Goal: Information Seeking & Learning: Learn about a topic

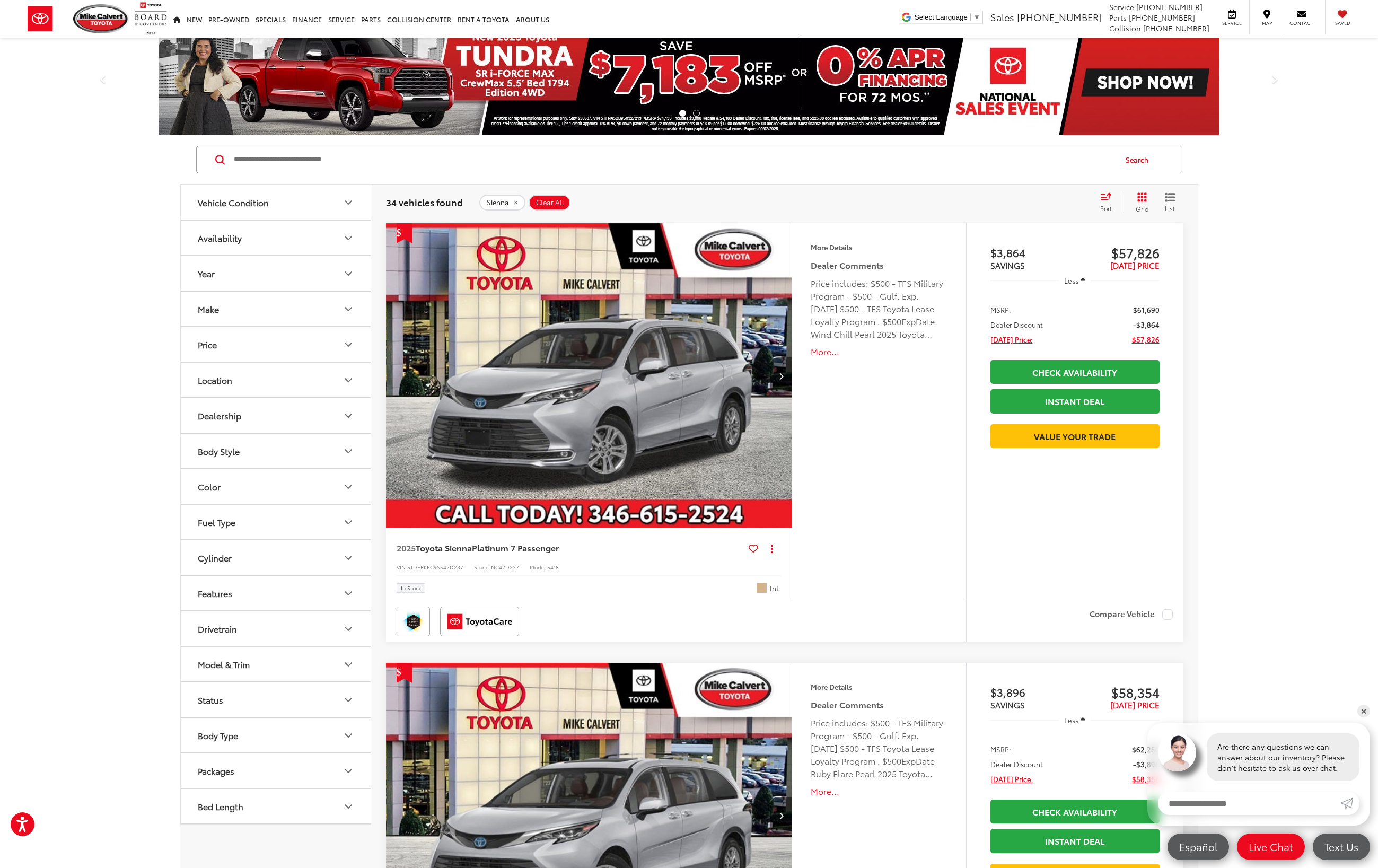
scroll to position [10, 0]
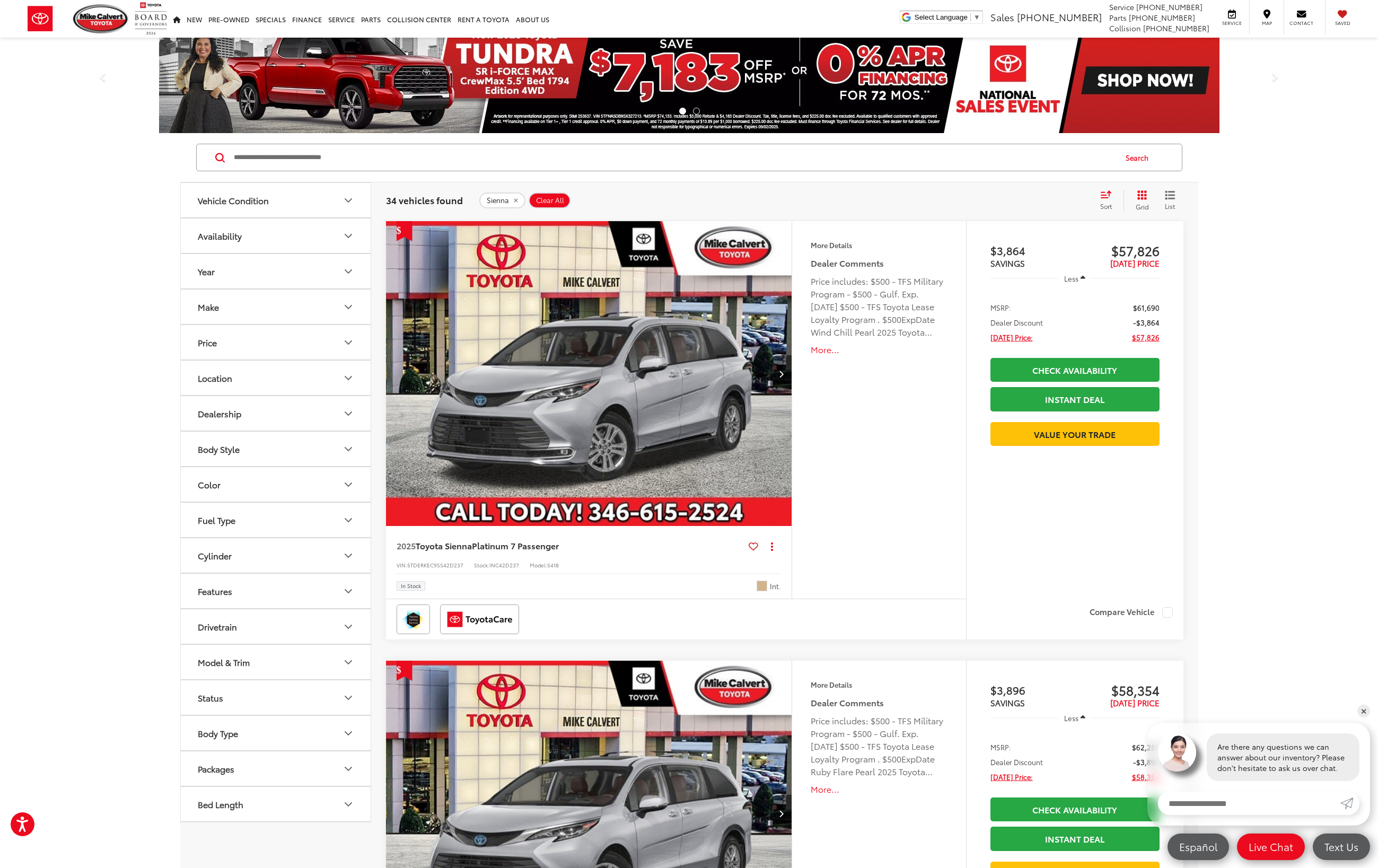
click at [546, 548] on span "Platinum 7 Passenger" at bounding box center [515, 545] width 87 height 12
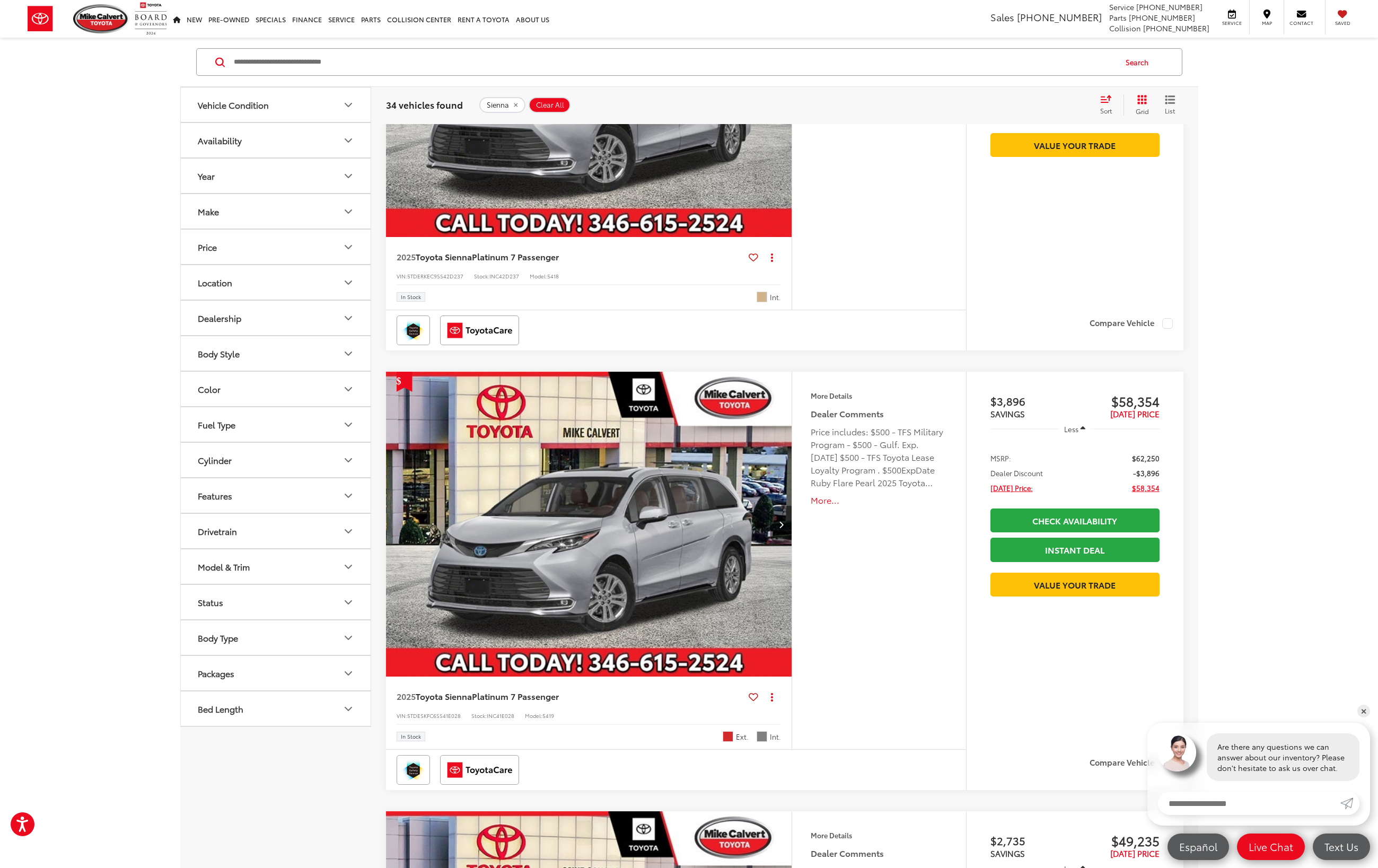
scroll to position [308, 0]
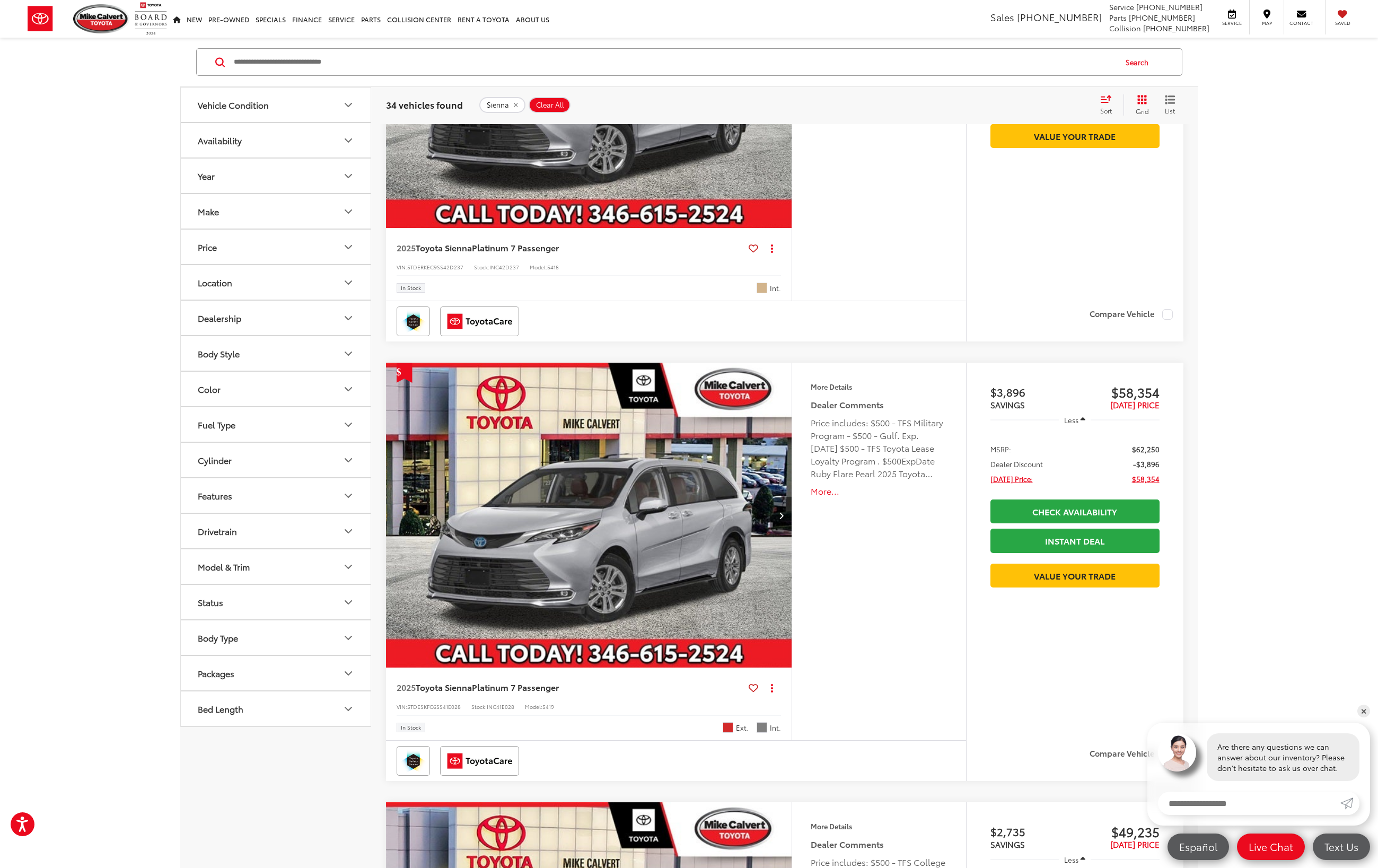
click at [552, 689] on span "Platinum 7 Passenger" at bounding box center [515, 686] width 87 height 12
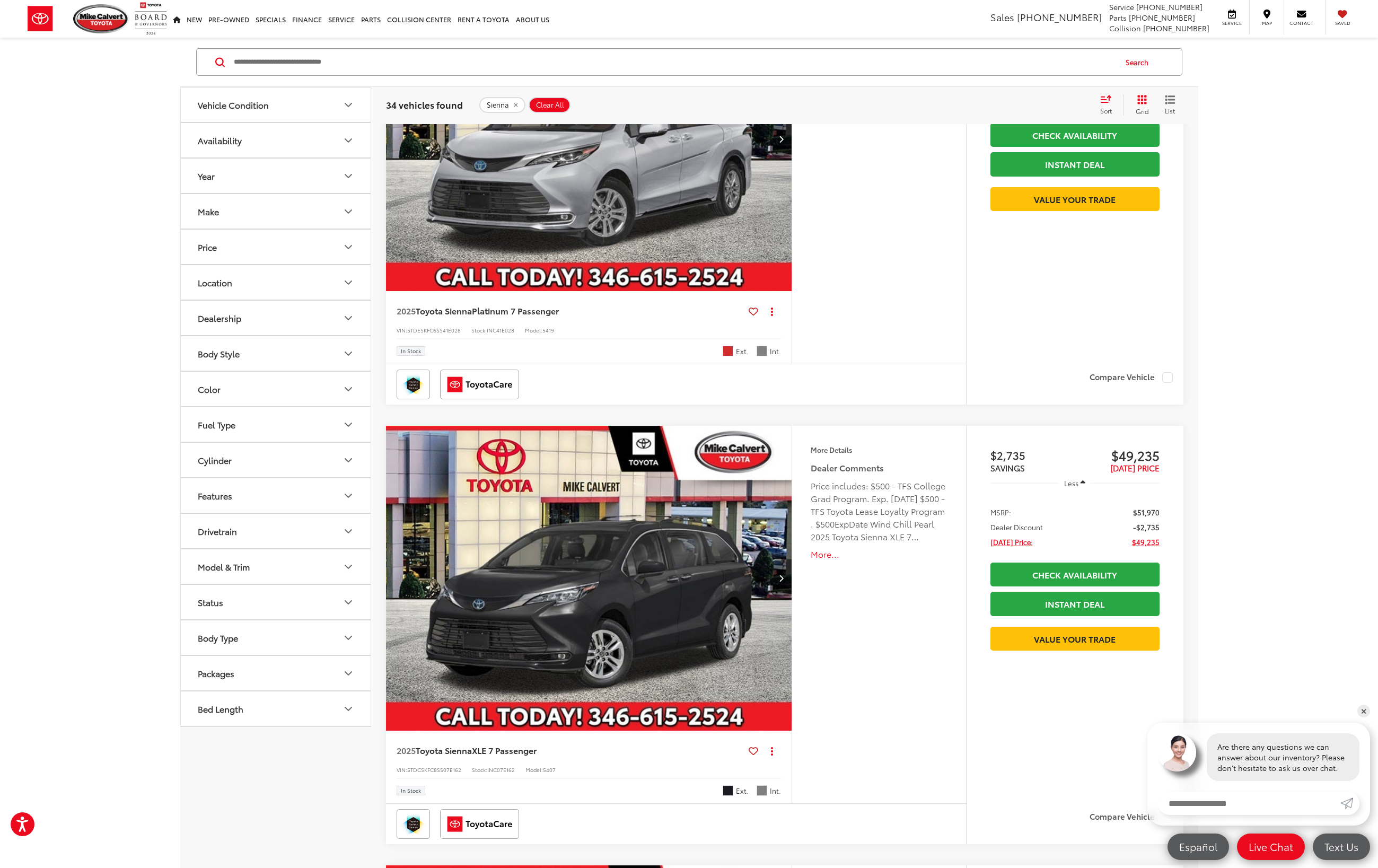
scroll to position [742, 0]
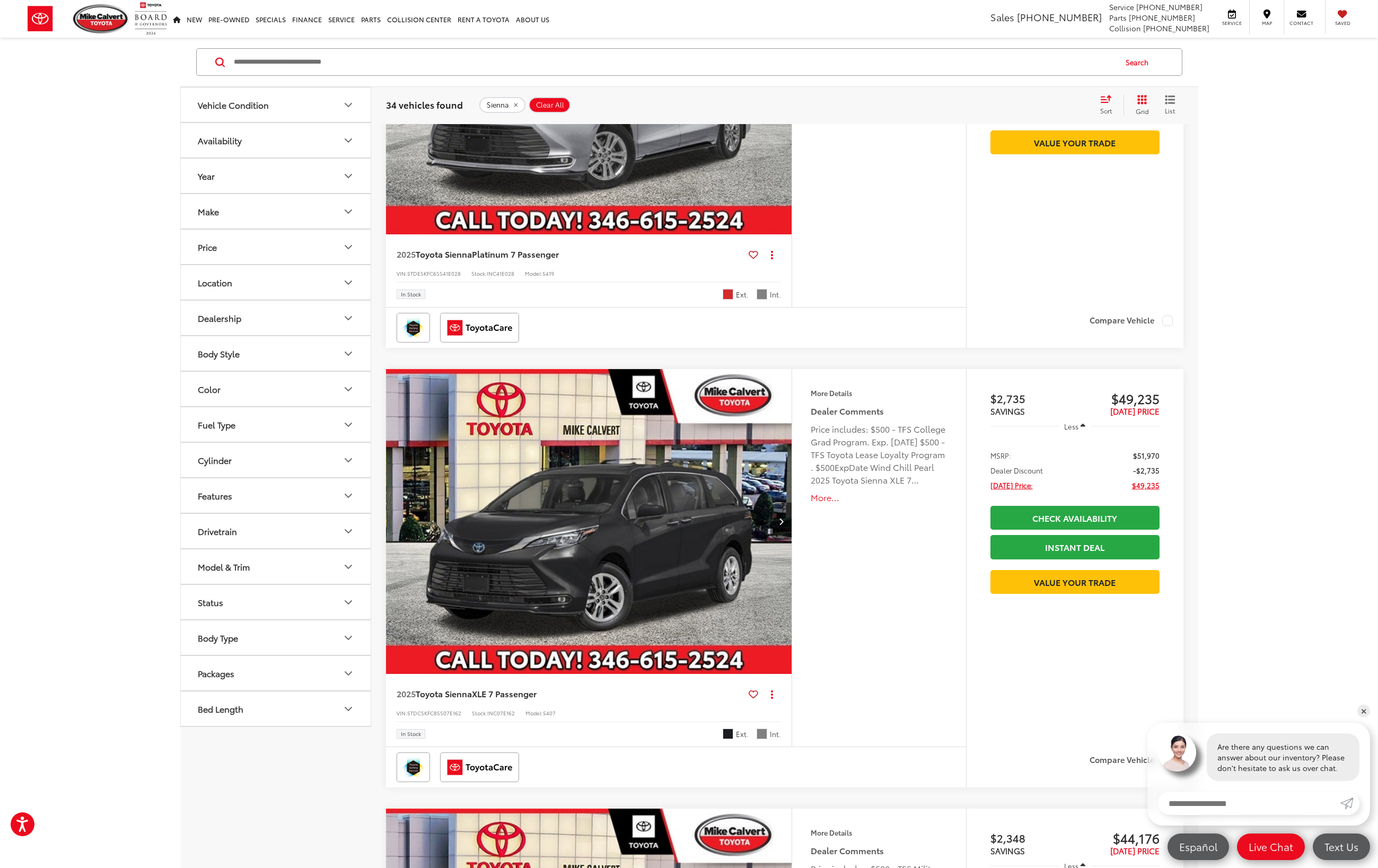
click at [530, 692] on span "XLE 7 Passenger" at bounding box center [504, 692] width 65 height 12
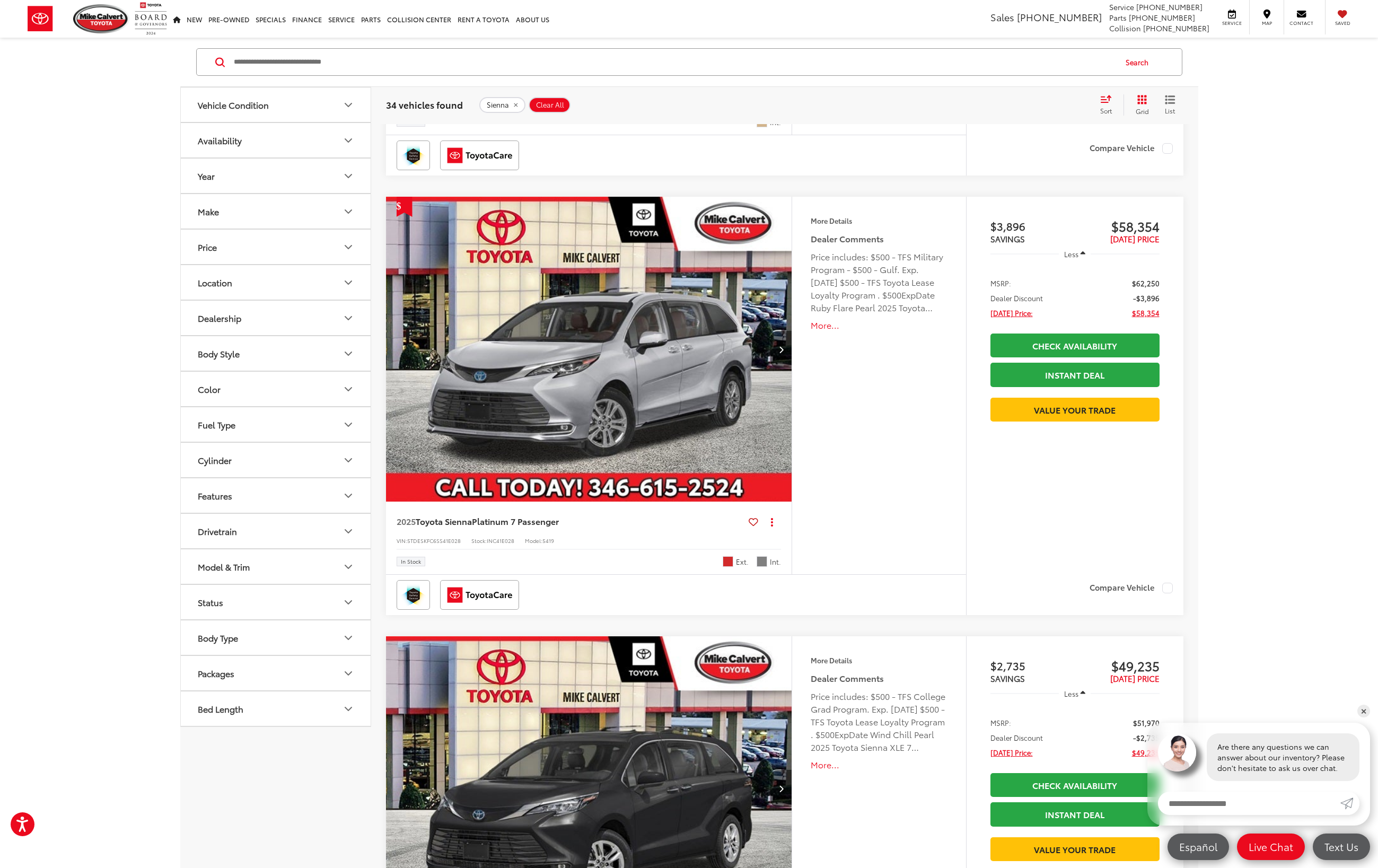
scroll to position [0, 0]
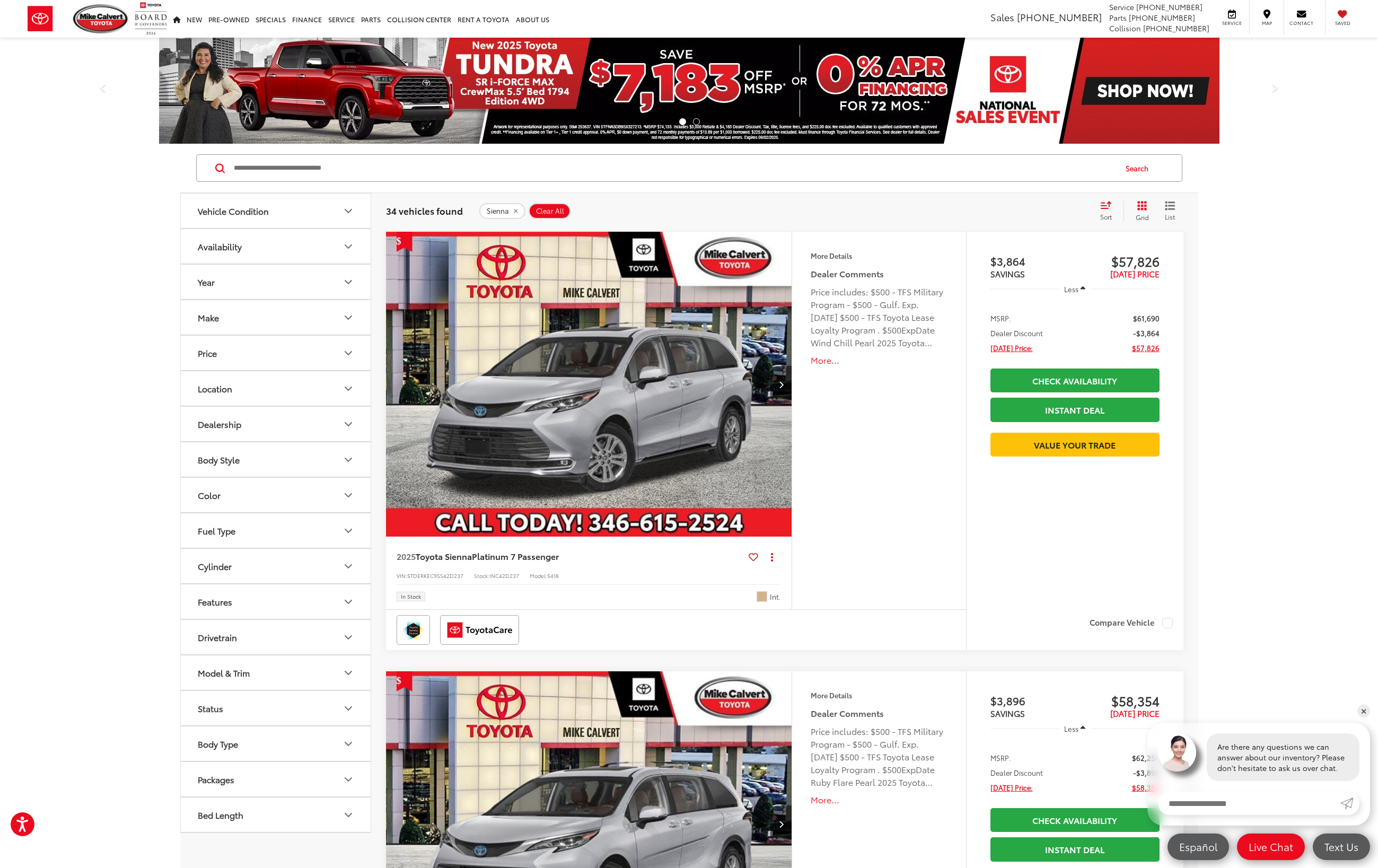
click at [347, 676] on icon "Model & Trim" at bounding box center [348, 672] width 13 height 13
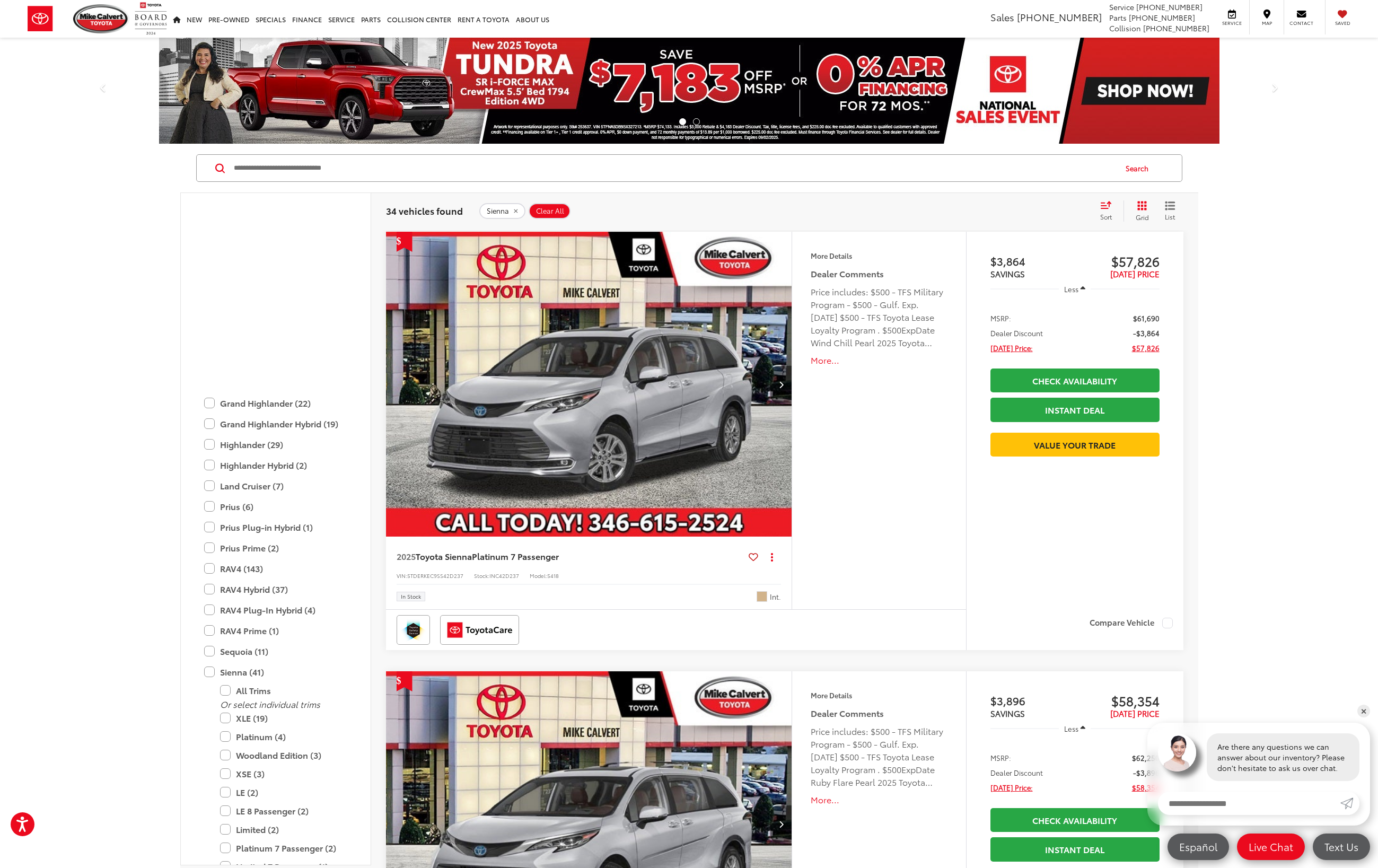
scroll to position [2751, 0]
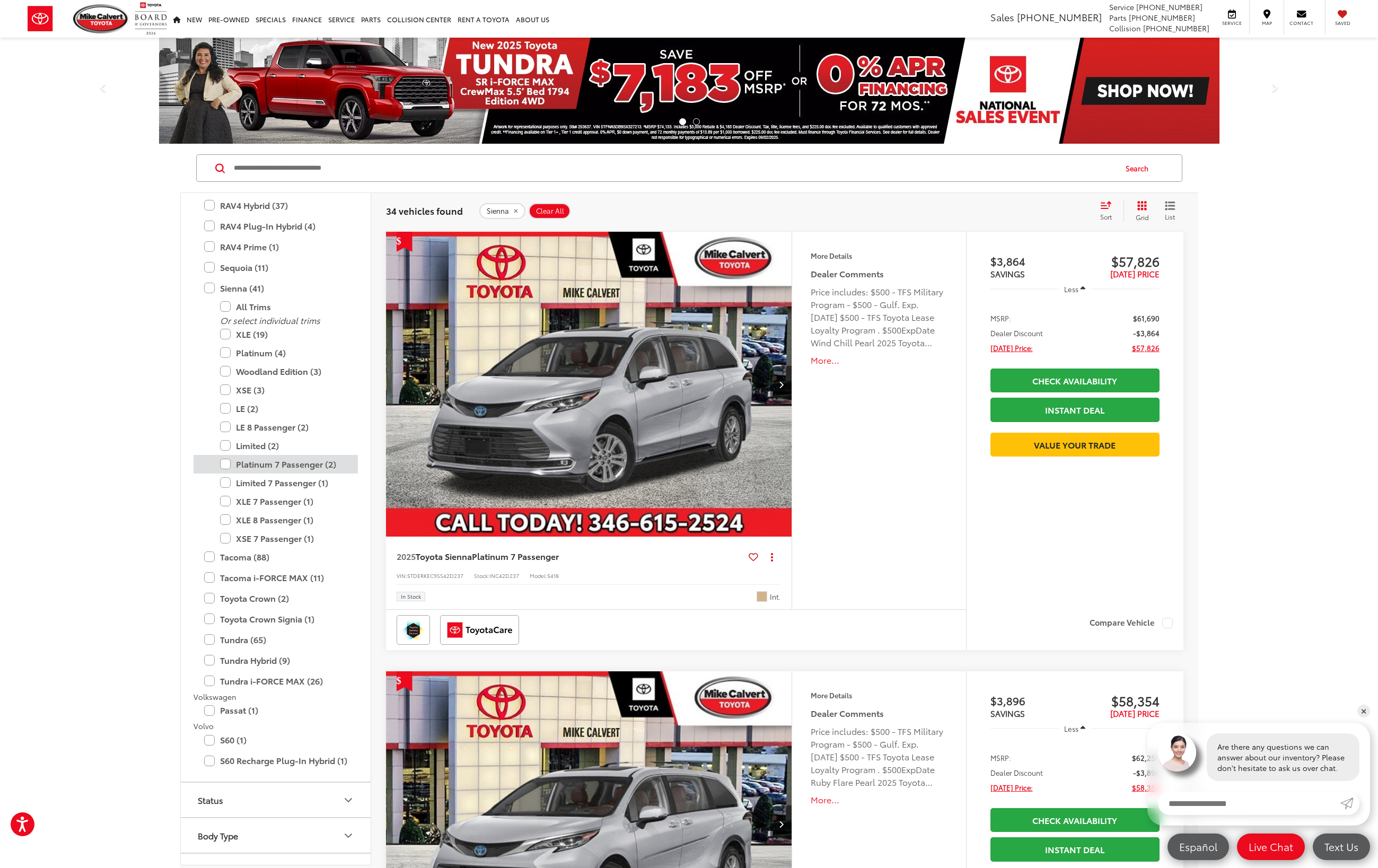
click at [224, 455] on label "Platinum 7 Passenger (2)" at bounding box center [284, 464] width 127 height 18
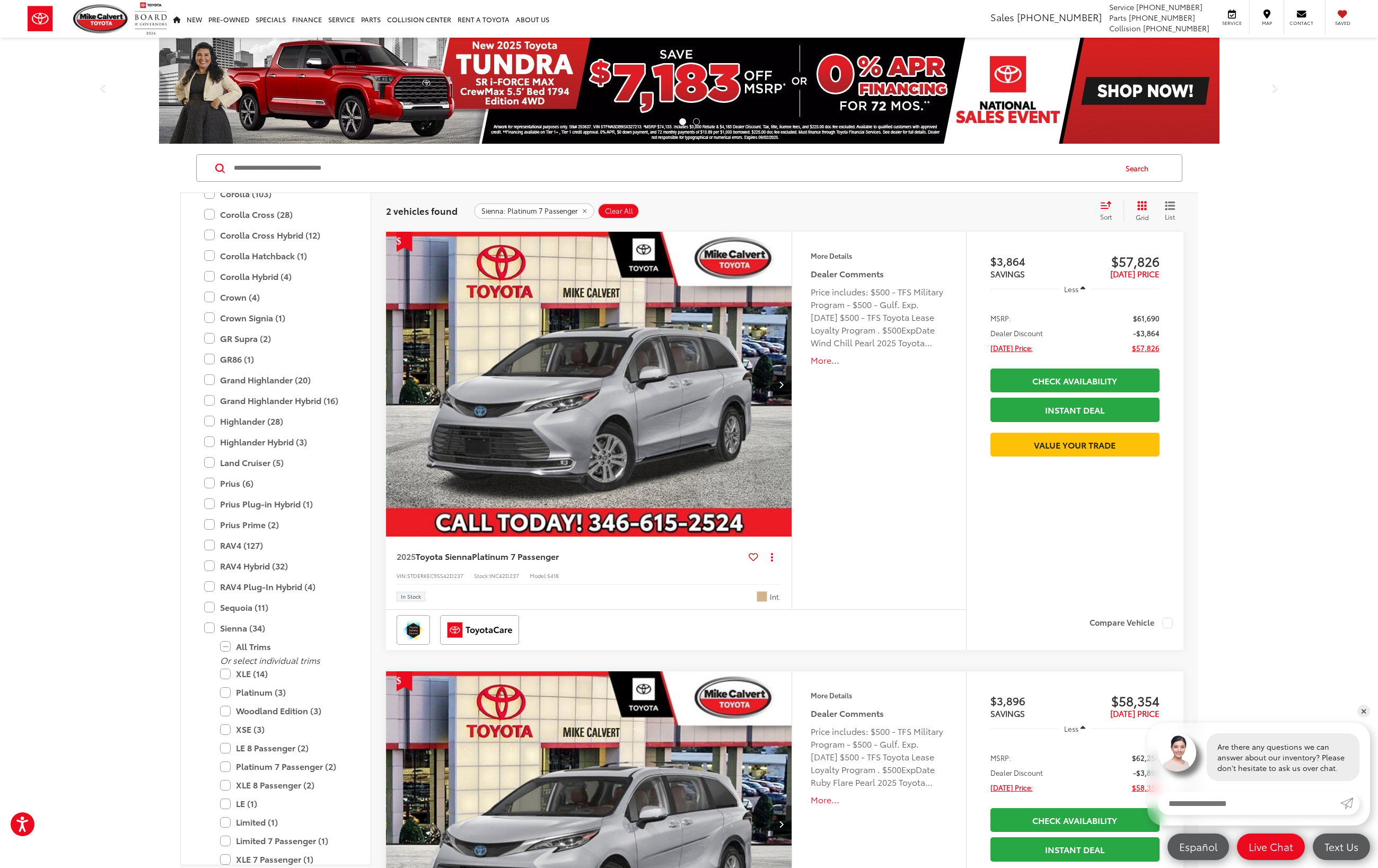
click at [559, 559] on span "Platinum 7 Passenger" at bounding box center [515, 555] width 87 height 12
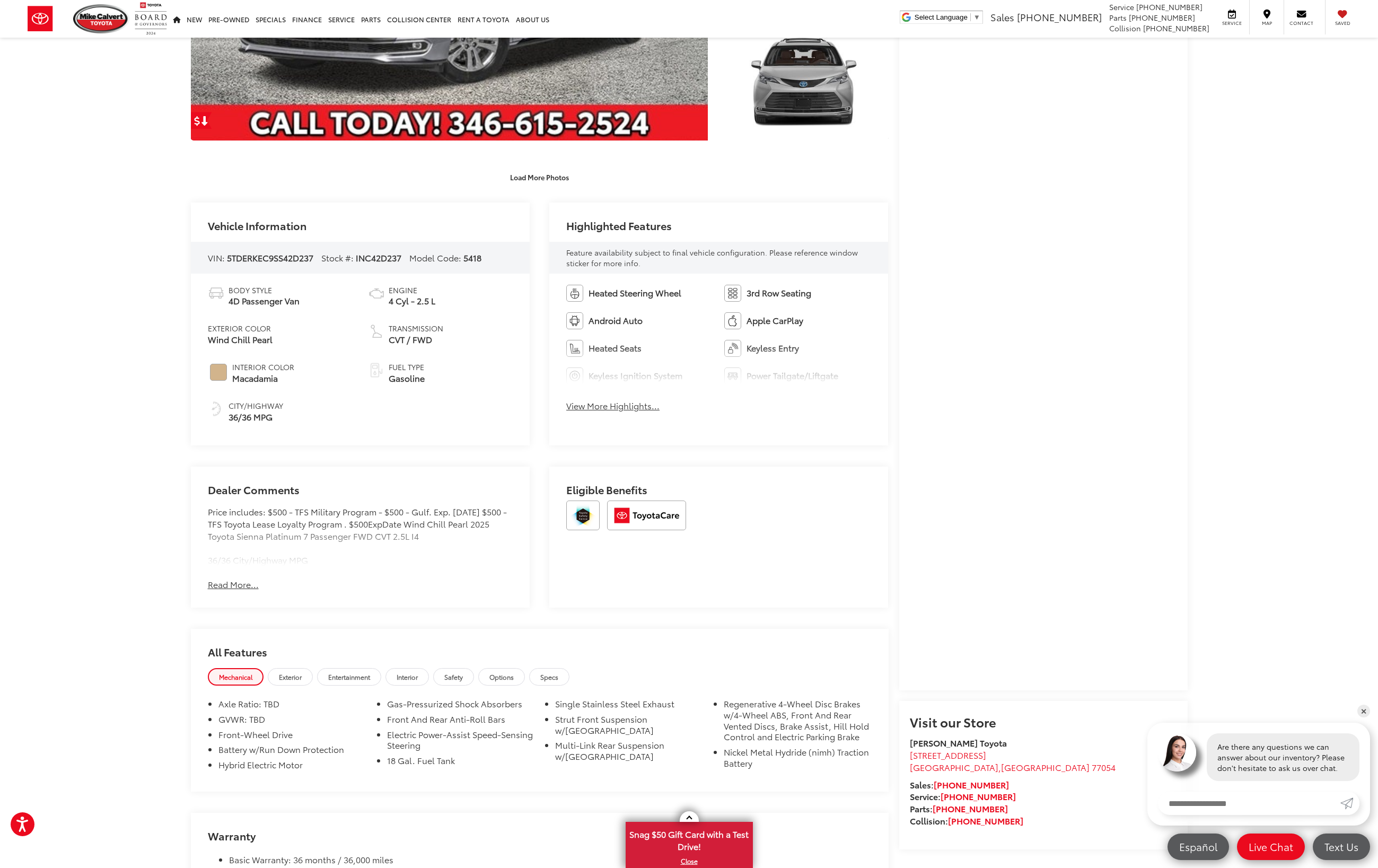
scroll to position [381, 0]
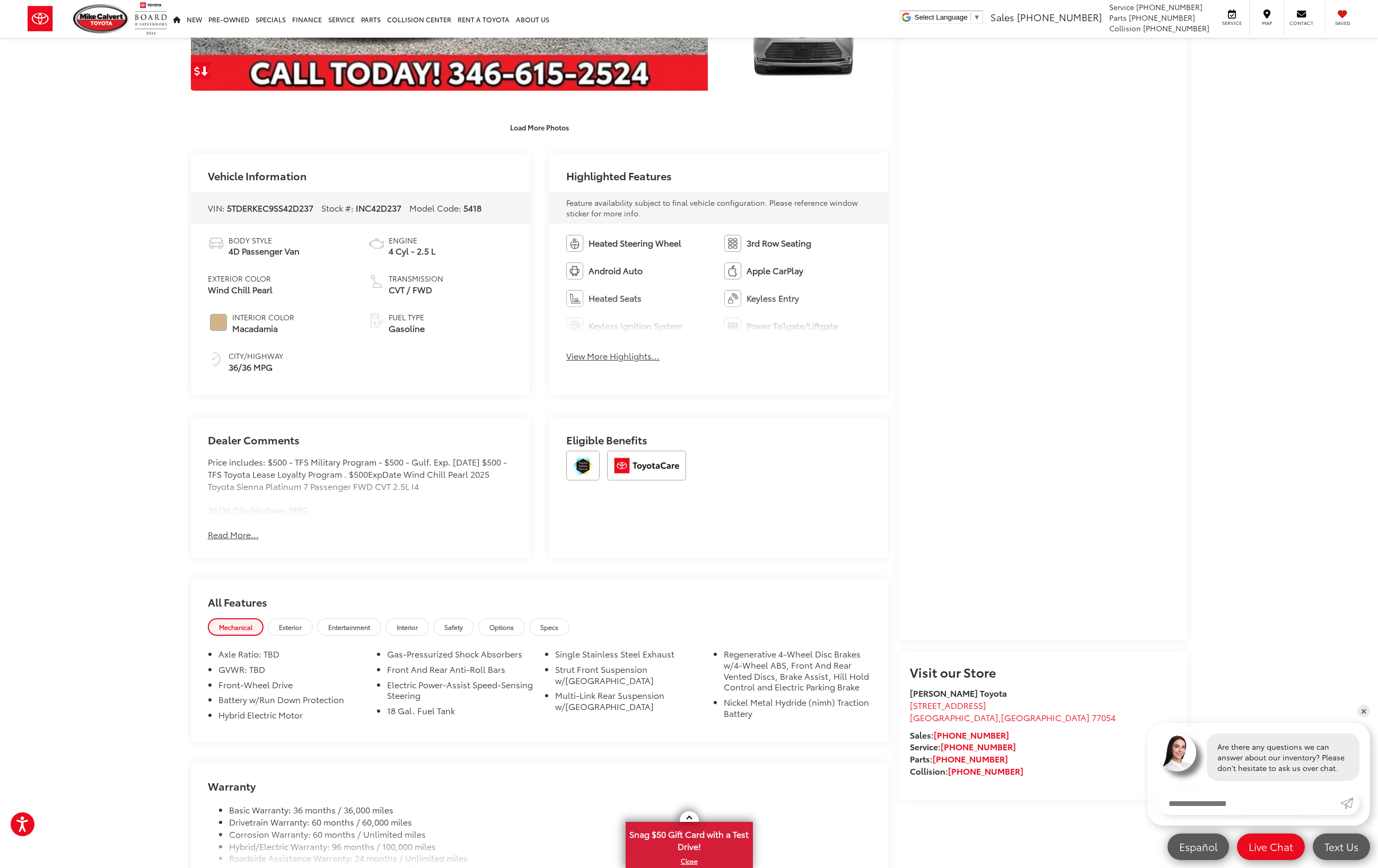
click at [514, 622] on span "Options" at bounding box center [502, 626] width 25 height 9
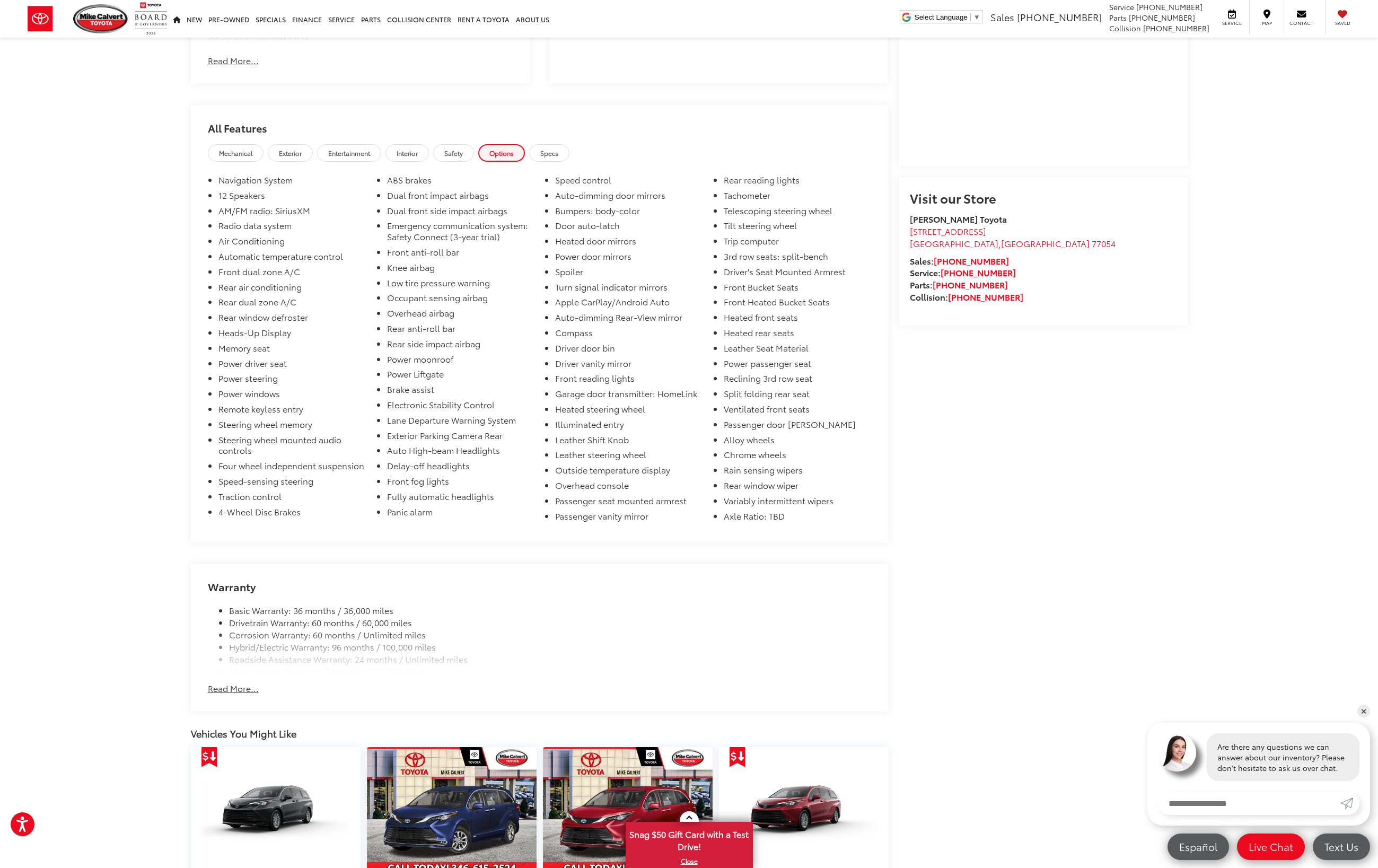
scroll to position [643, 0]
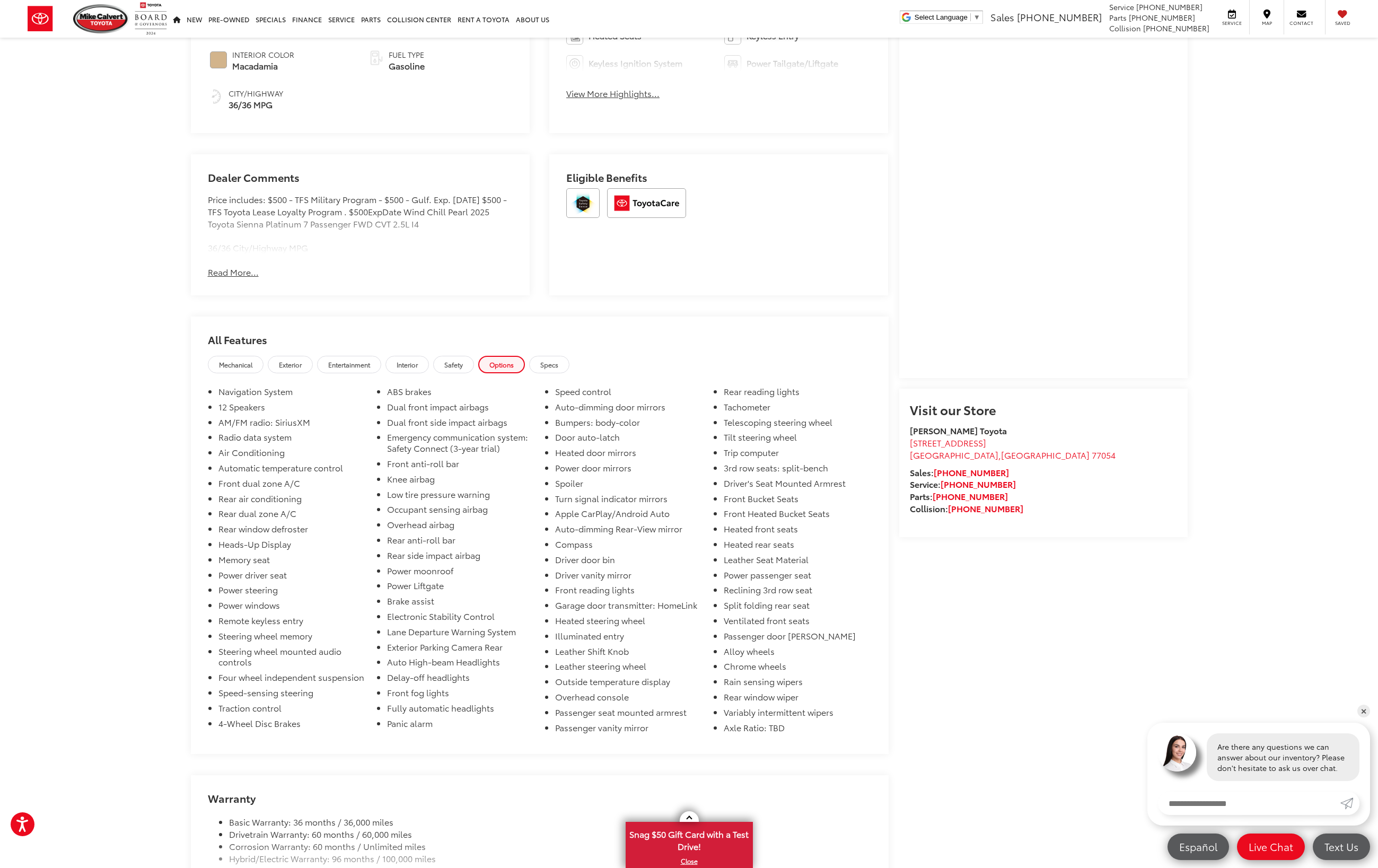
click at [239, 269] on button "Read More..." at bounding box center [233, 271] width 51 height 12
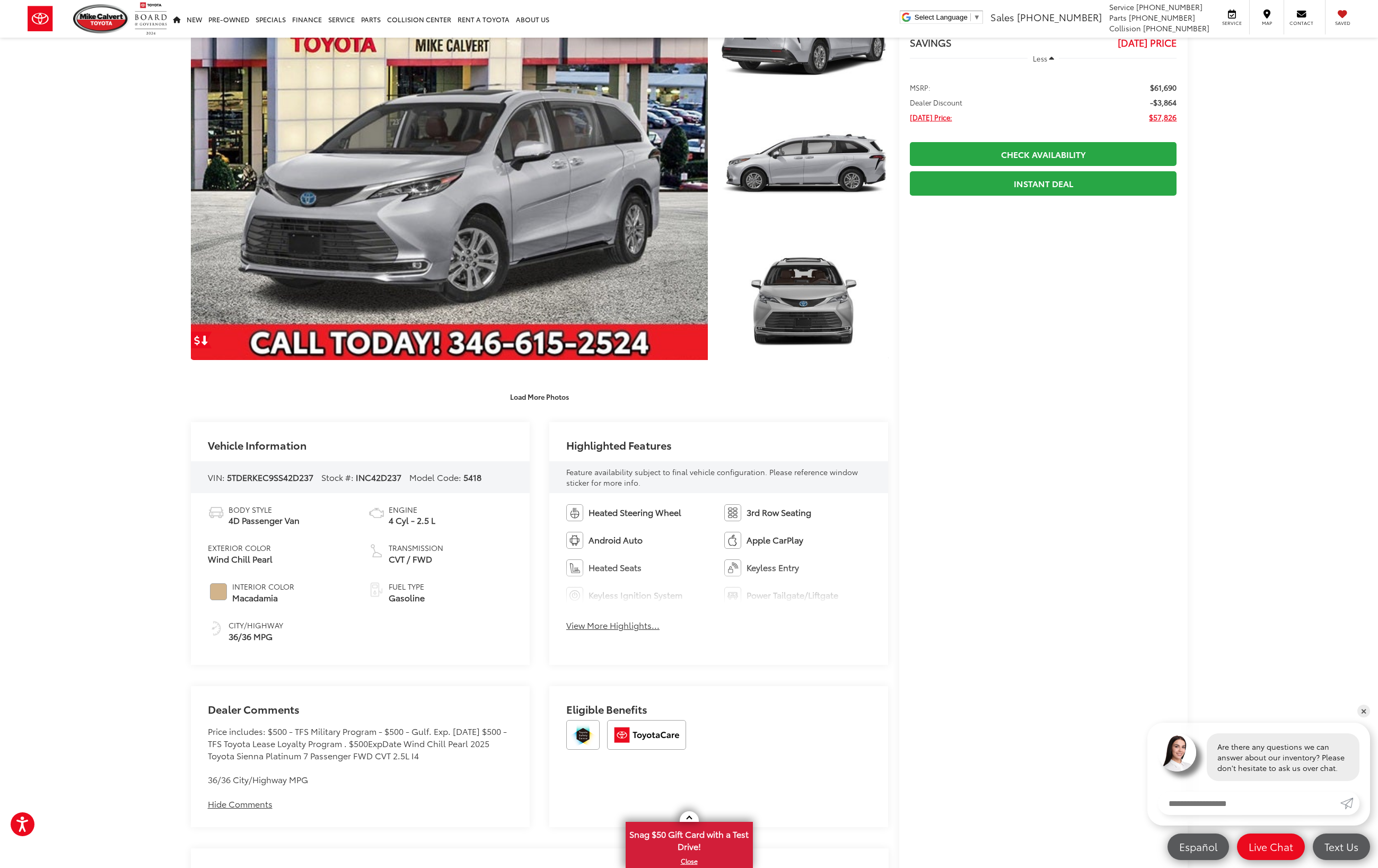
scroll to position [95, 0]
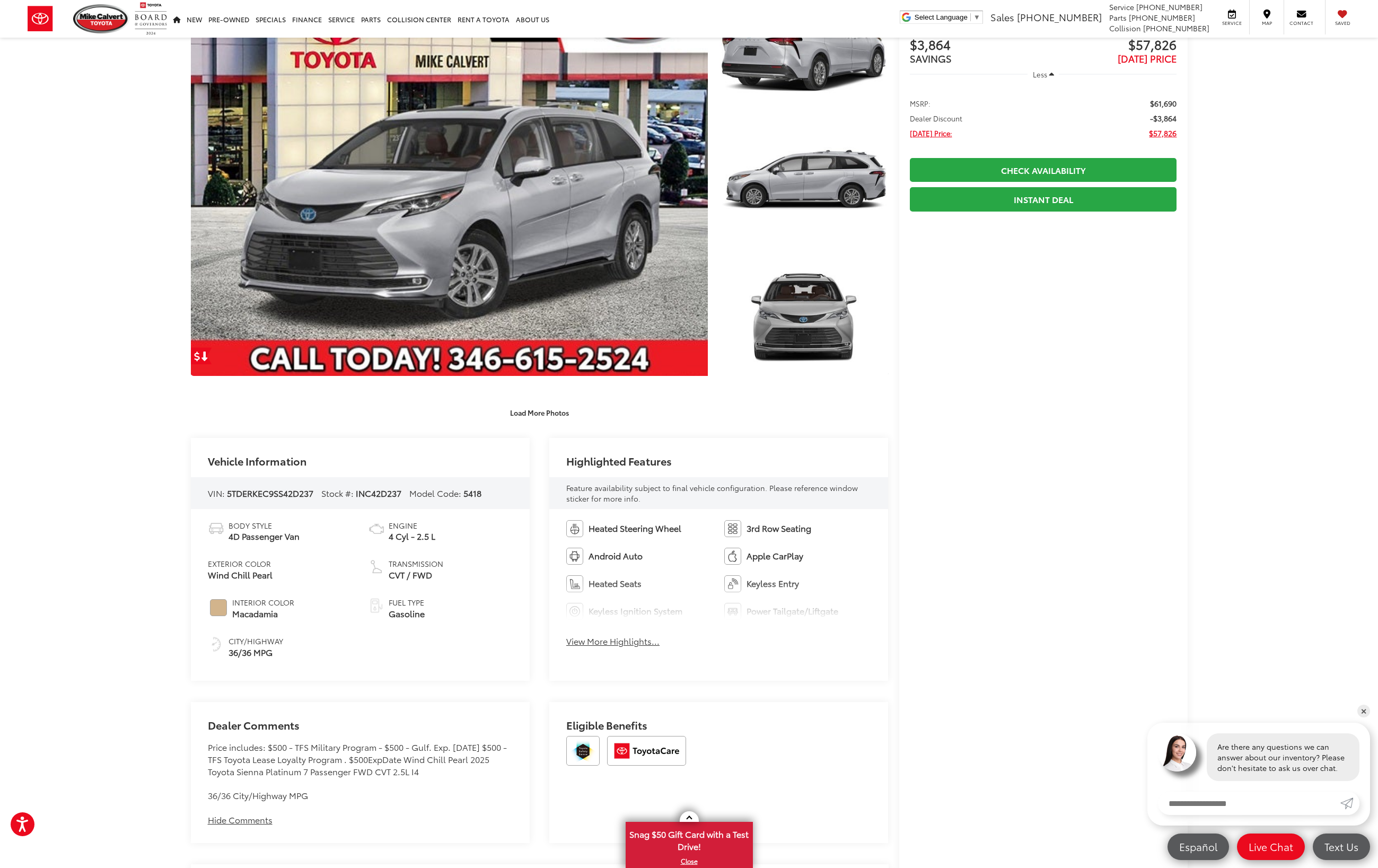
click at [638, 644] on button "View More Highlights..." at bounding box center [613, 640] width 93 height 12
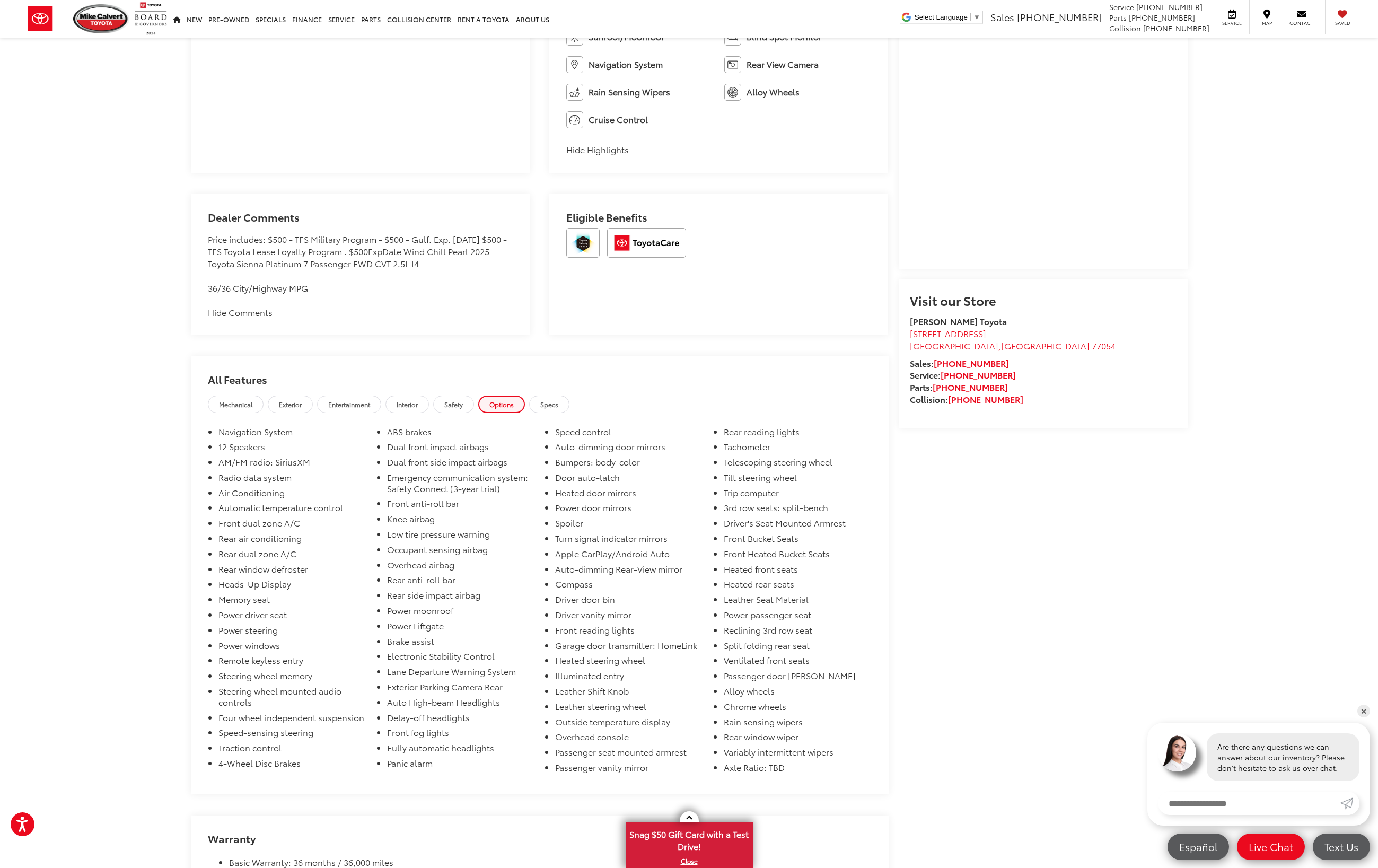
scroll to position [825, 0]
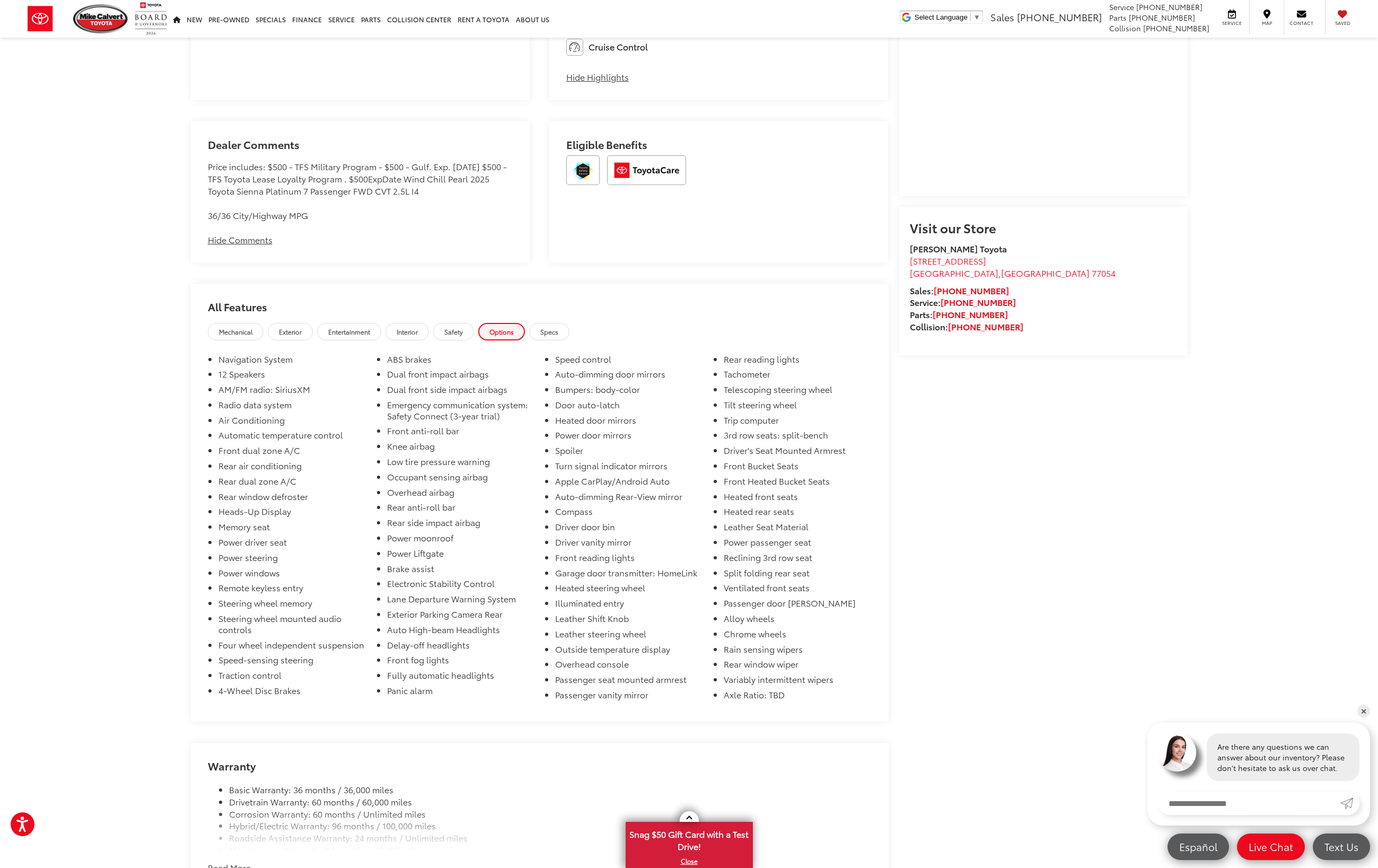
click at [370, 331] on span "Entertainment" at bounding box center [349, 331] width 42 height 9
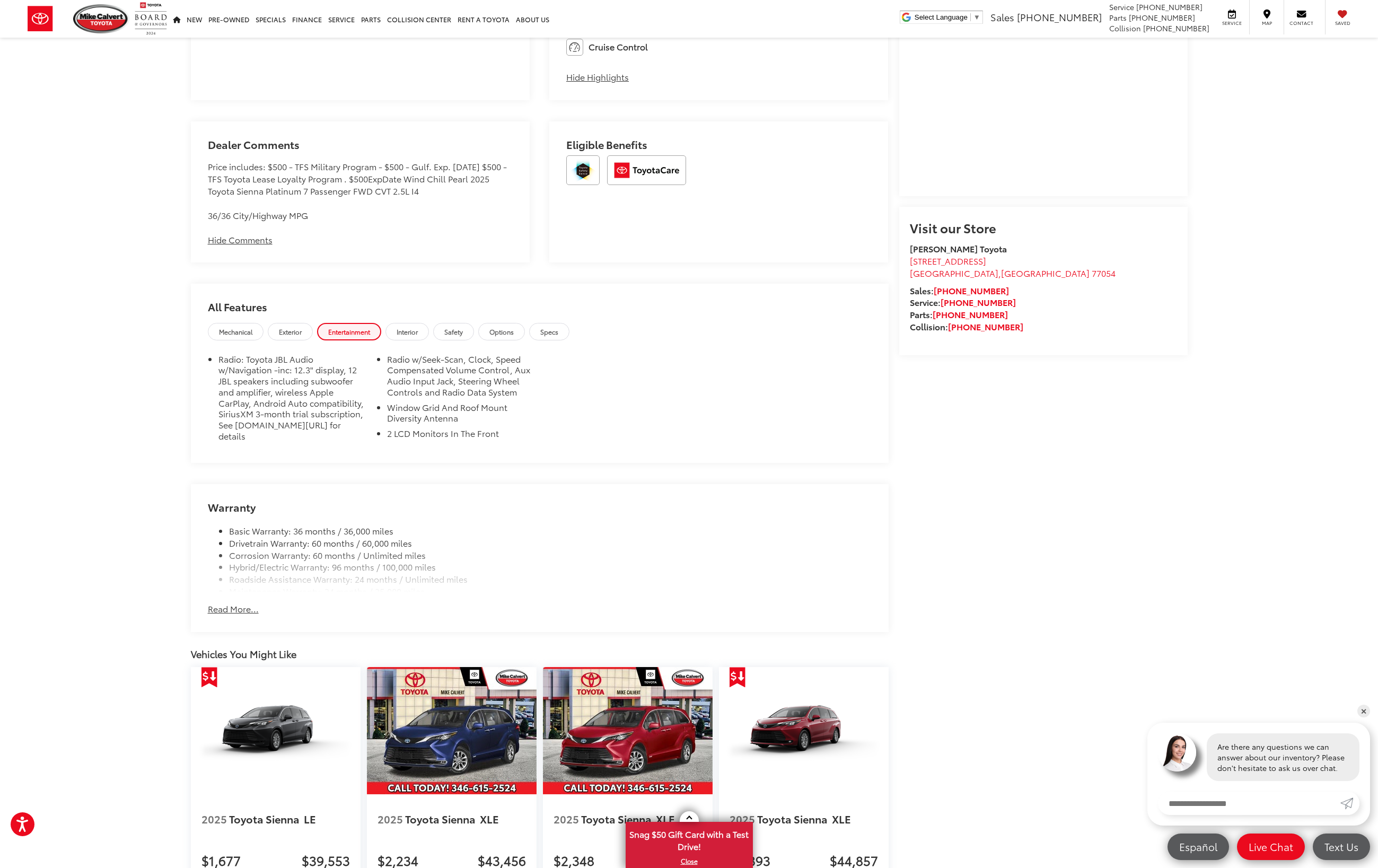
click at [262, 327] on link "Mechanical" at bounding box center [236, 331] width 56 height 18
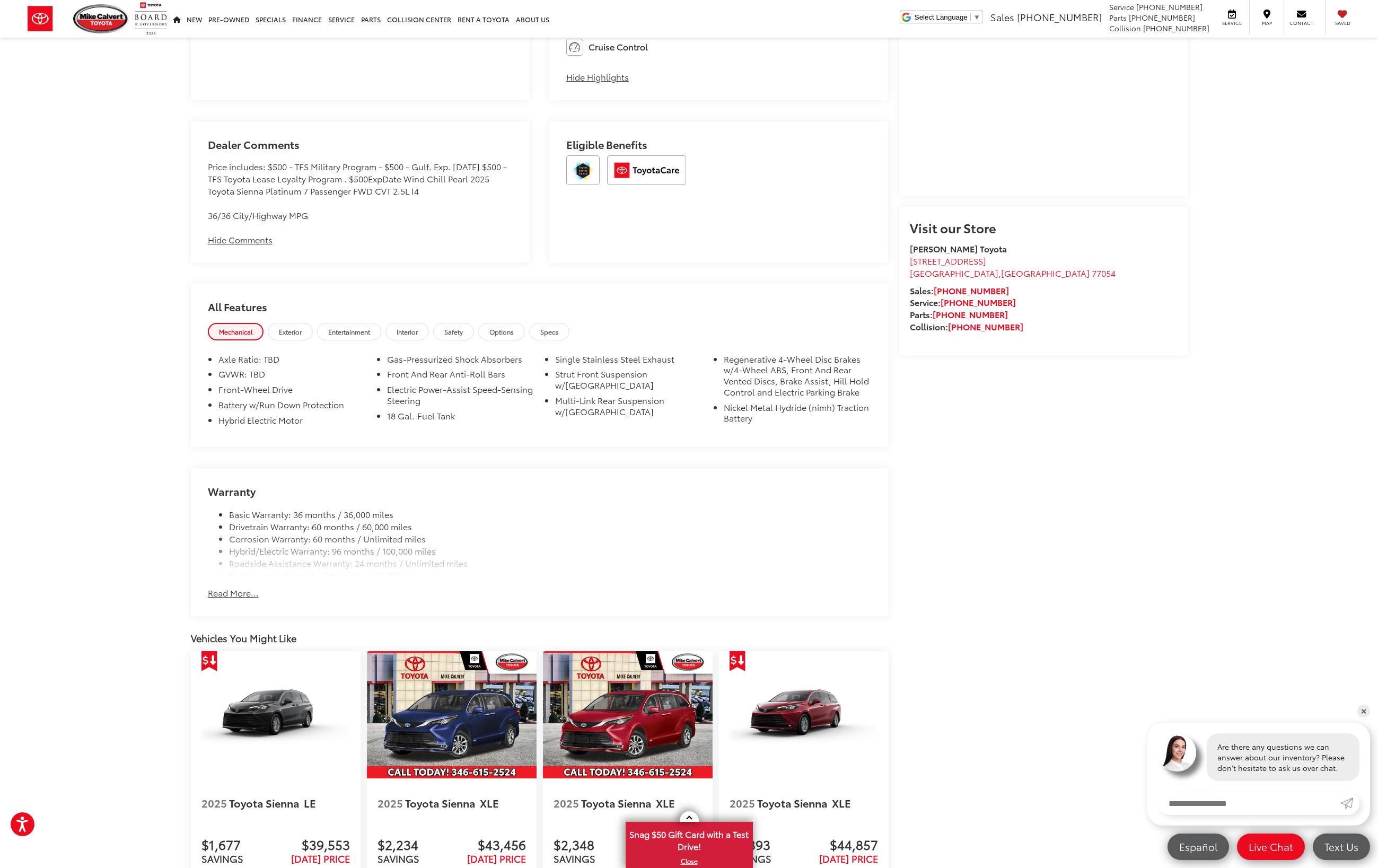
click at [296, 330] on span "Exterior" at bounding box center [290, 331] width 23 height 9
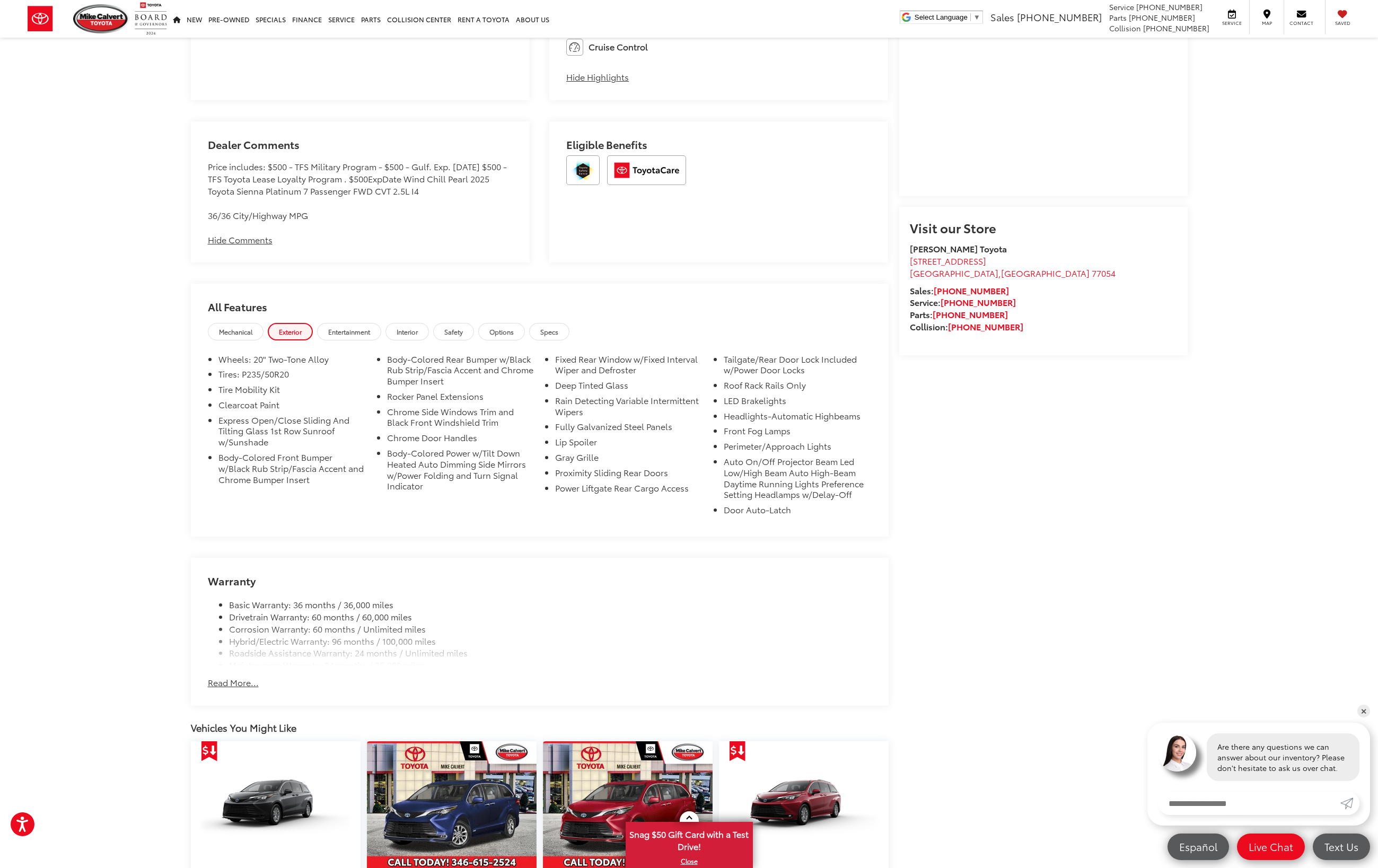
click at [514, 329] on span "Options" at bounding box center [502, 331] width 25 height 9
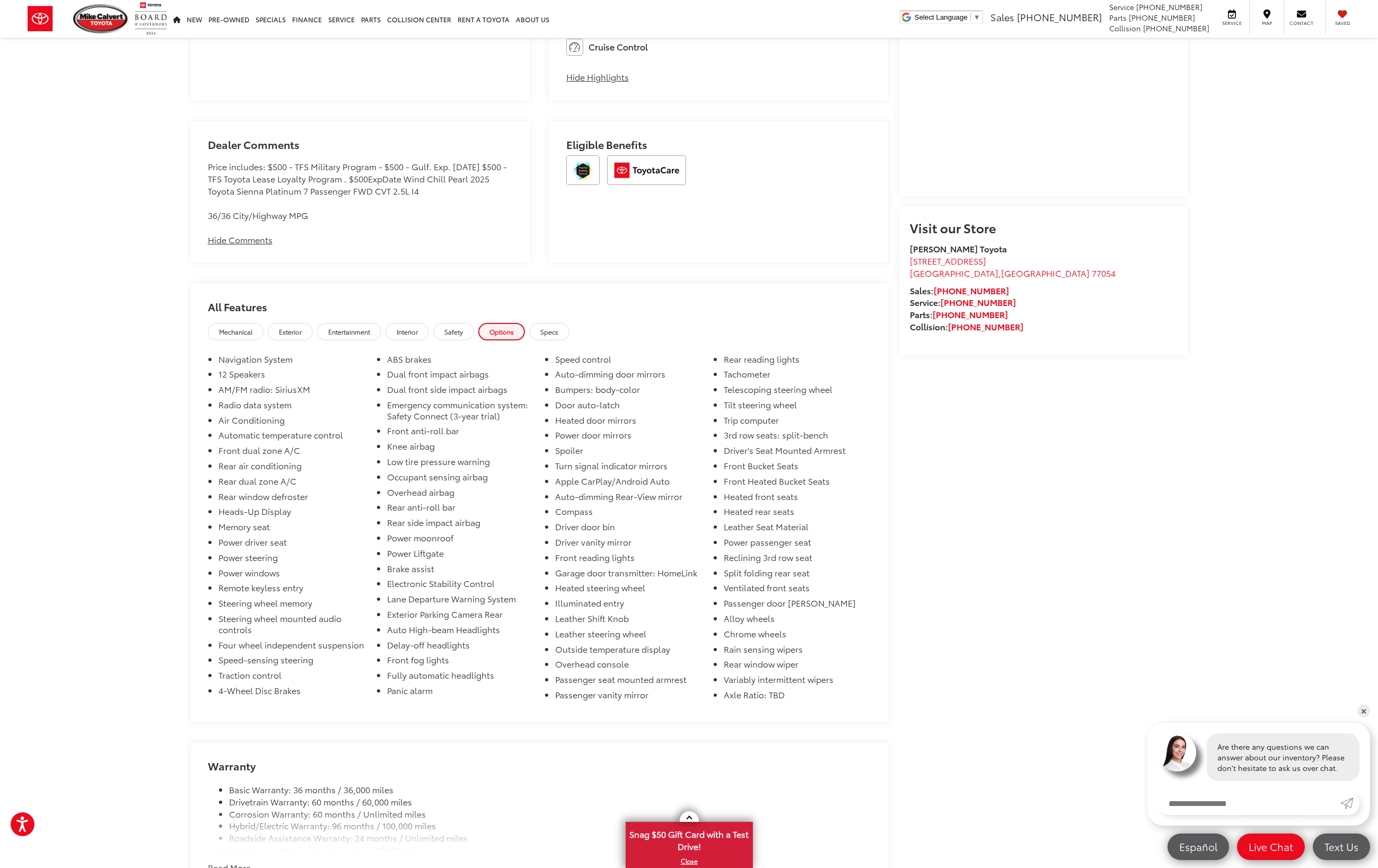
click at [558, 331] on span "Specs" at bounding box center [549, 331] width 18 height 9
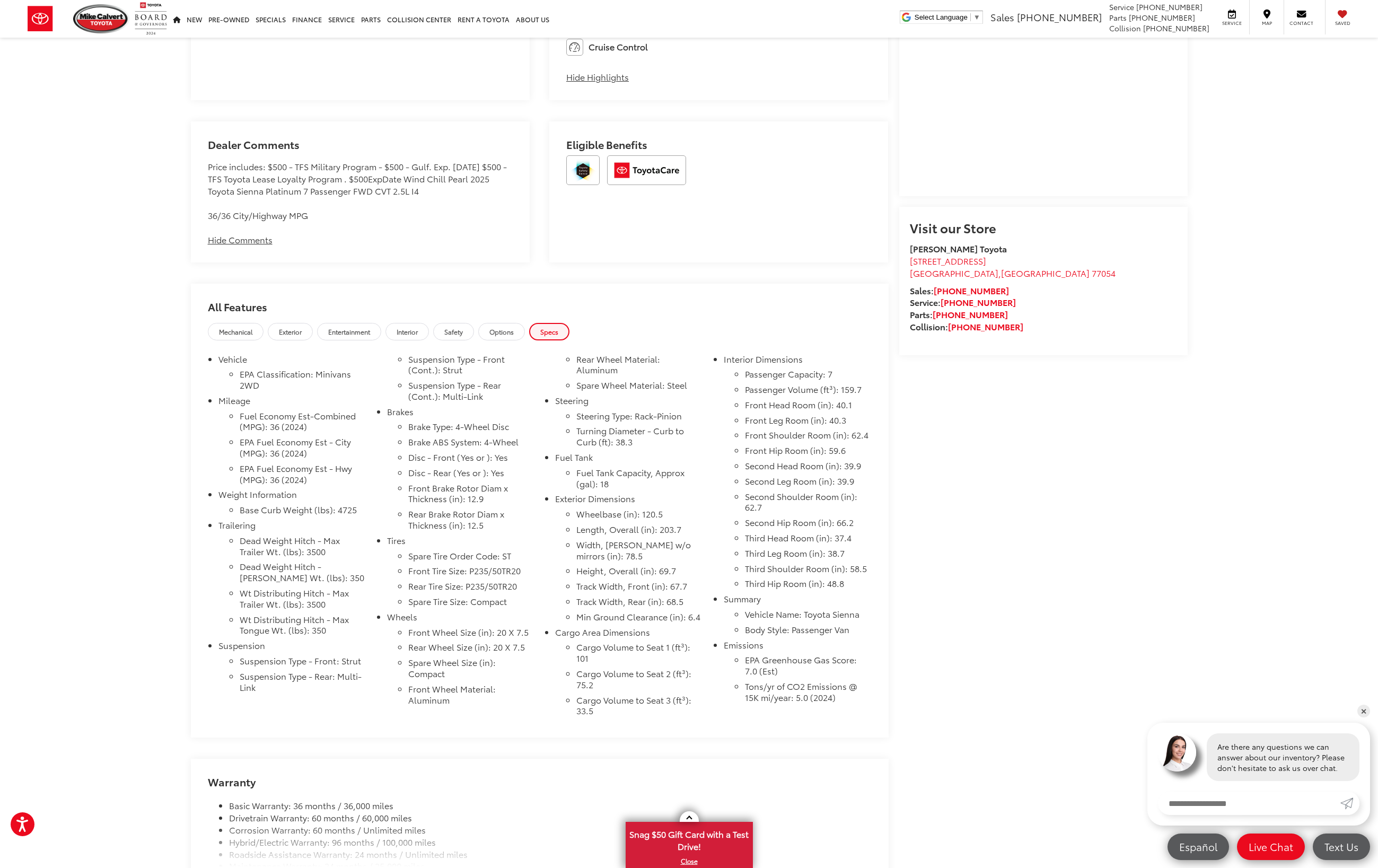
click at [474, 328] on link "Safety" at bounding box center [453, 331] width 41 height 18
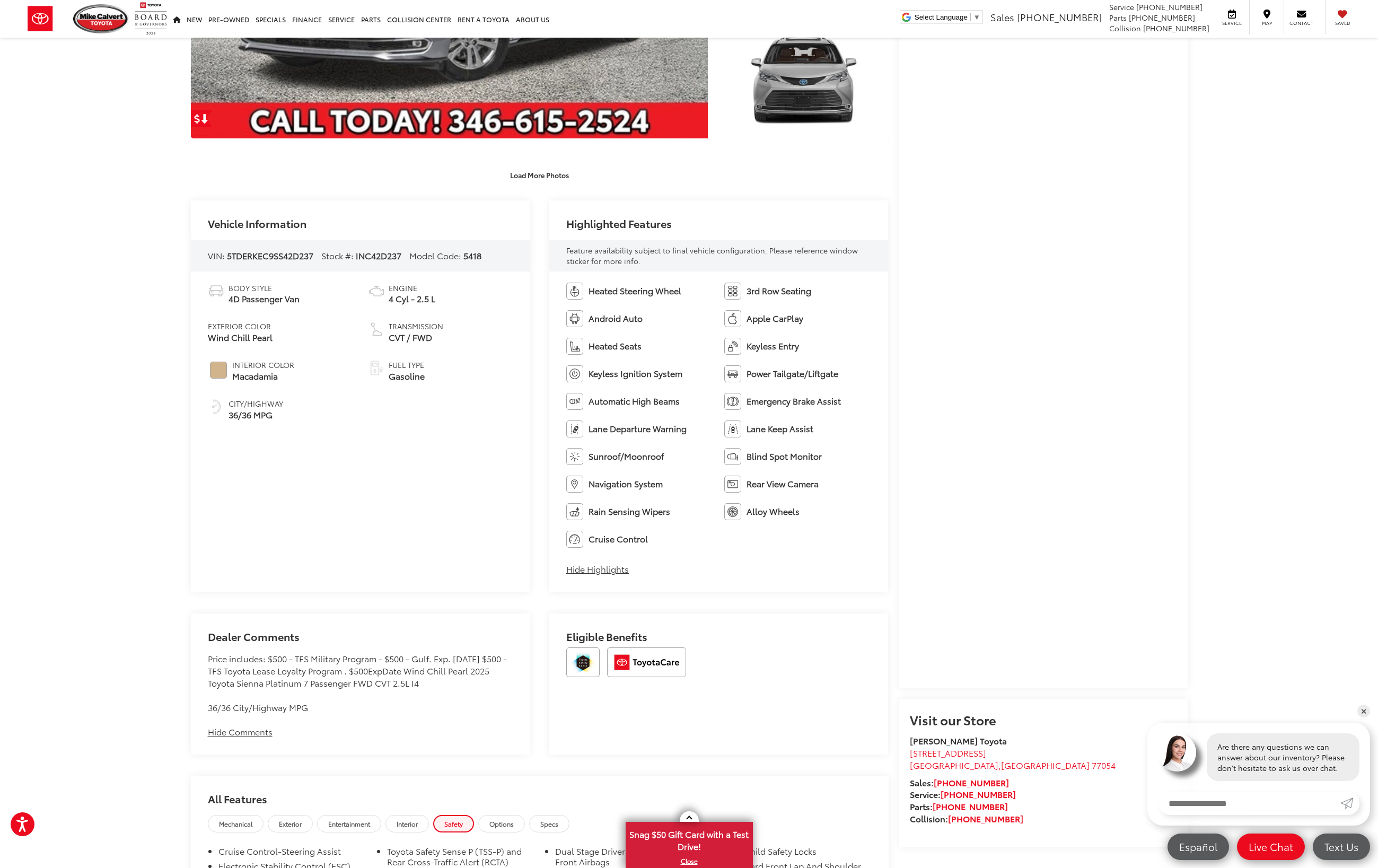
scroll to position [0, 0]
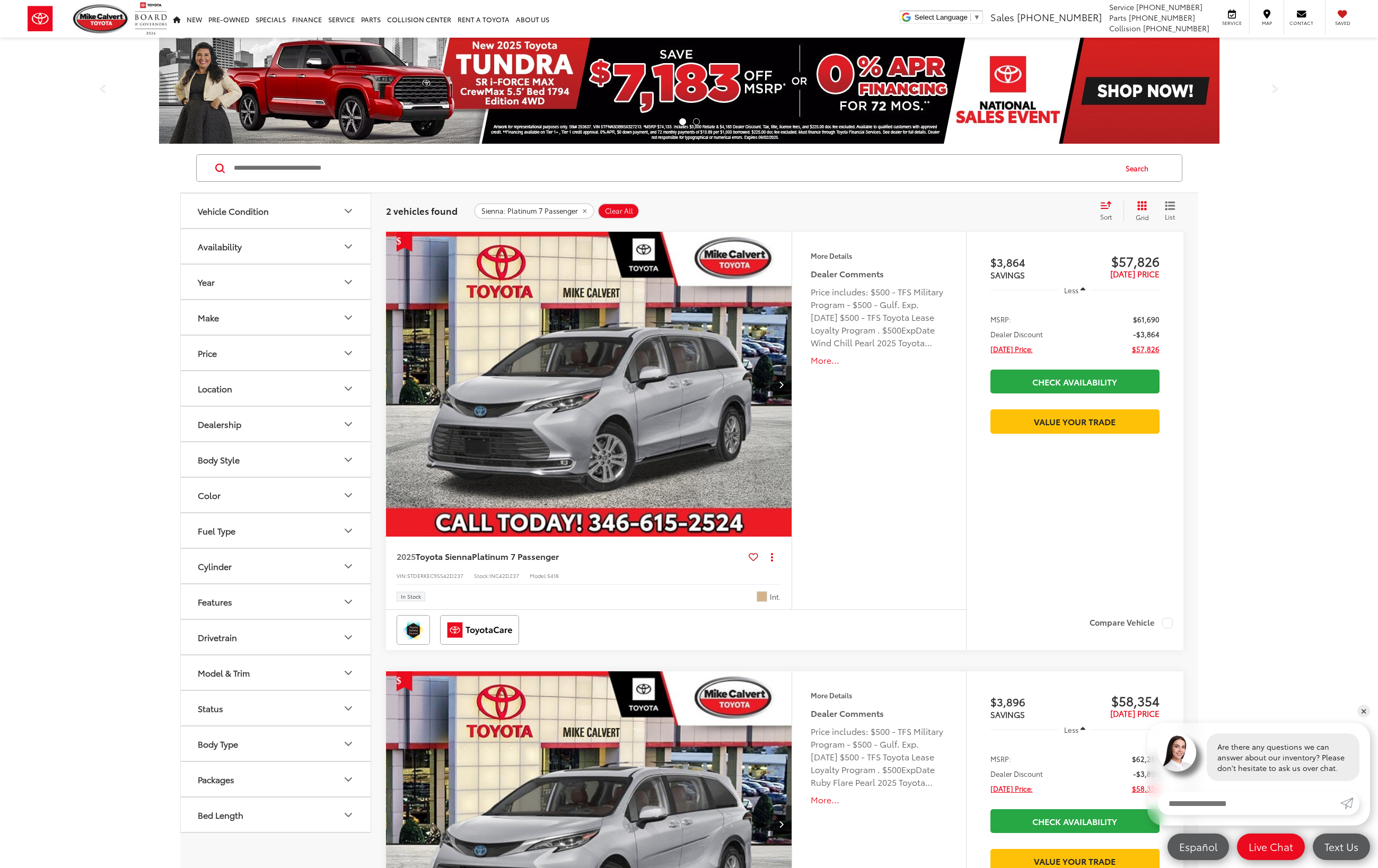
click at [543, 557] on span "Platinum 7 Passenger" at bounding box center [515, 555] width 87 height 12
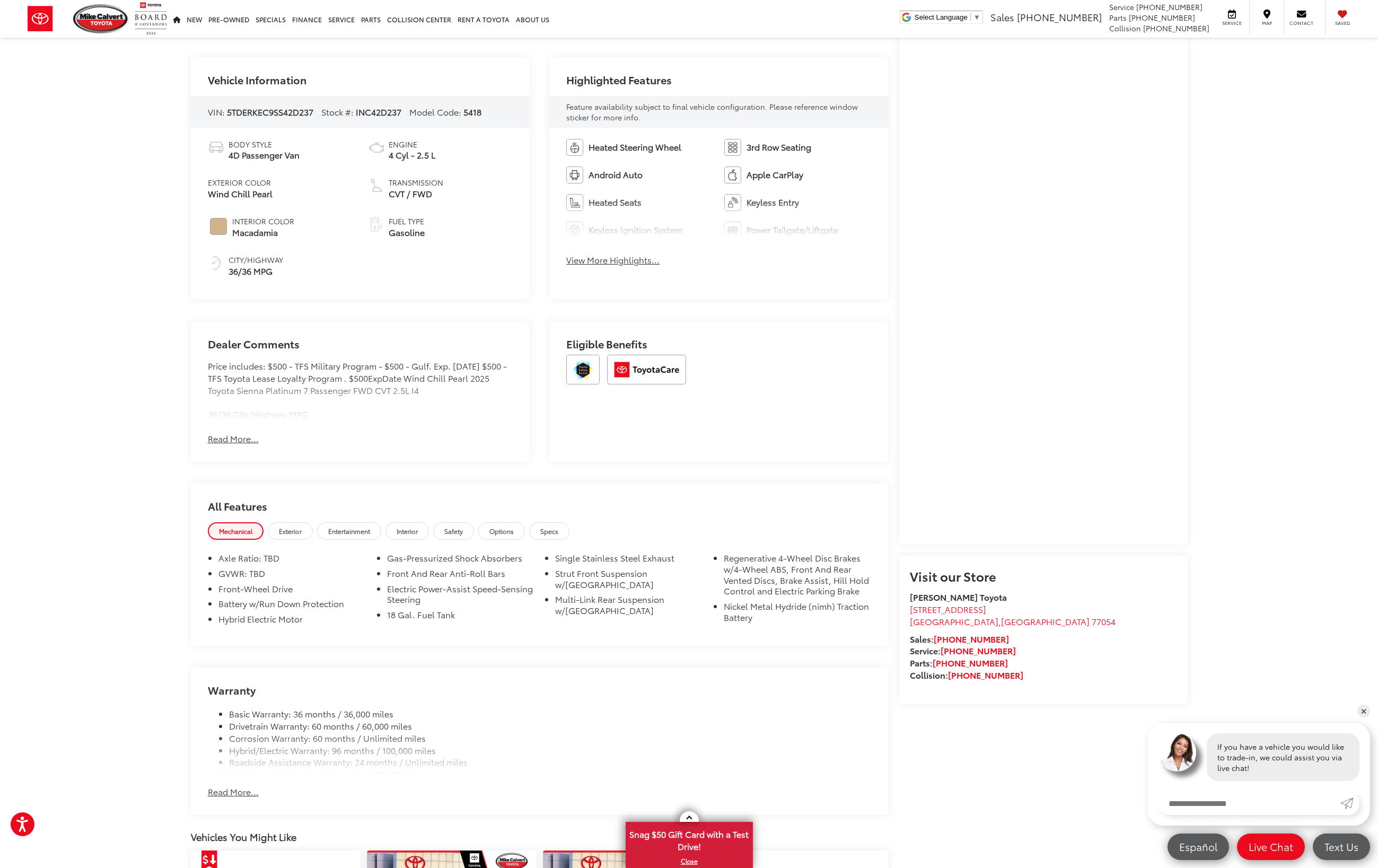
scroll to position [517, 0]
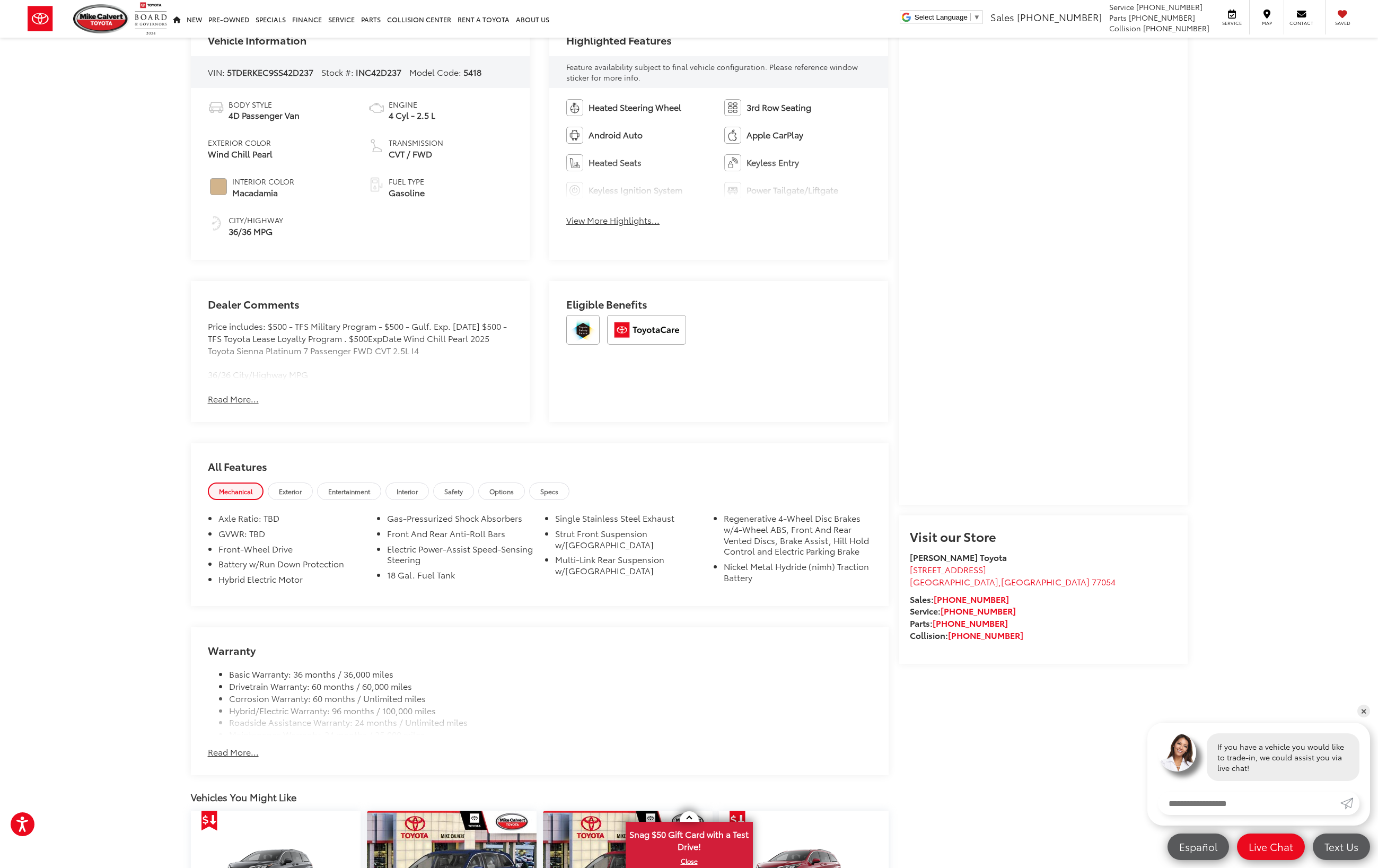
click at [429, 485] on link "Interior" at bounding box center [407, 491] width 43 height 18
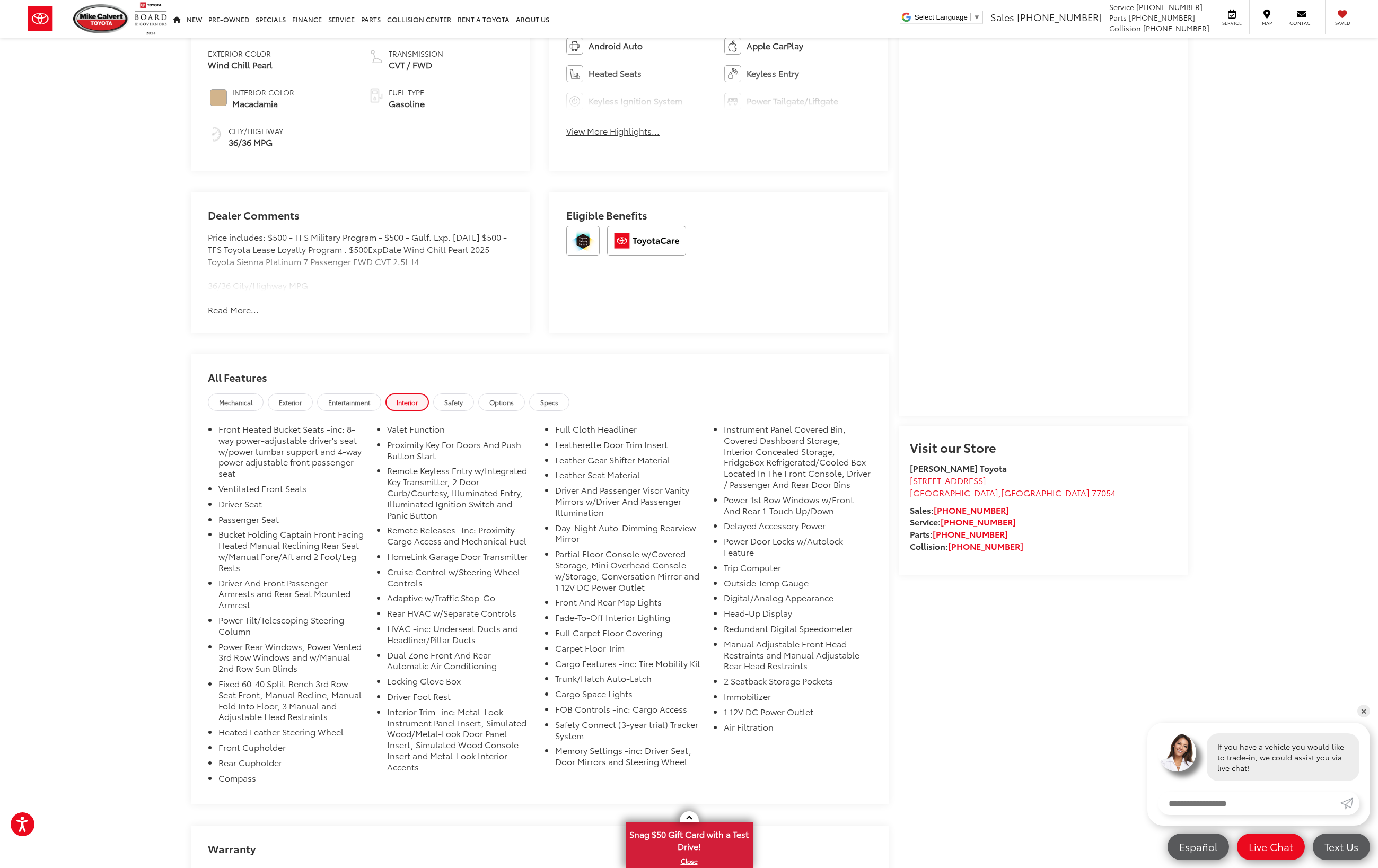
scroll to position [707, 0]
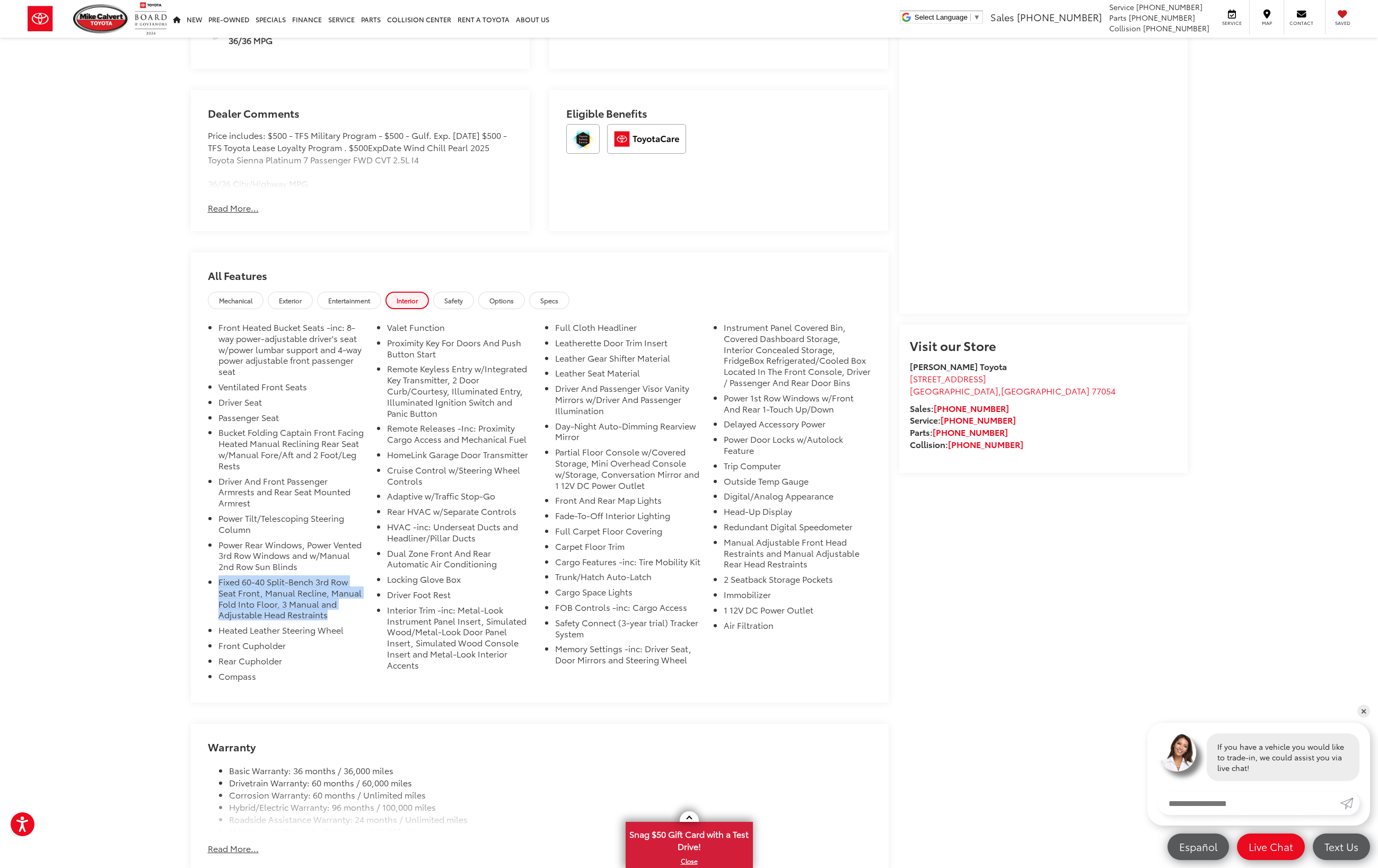
drag, startPoint x: 218, startPoint y: 561, endPoint x: 335, endPoint y: 593, distance: 121.3
click at [335, 593] on li "Fixed 60-40 Split-Bench 3rd Row Seat Front, Manual Recline, Manual Fold Into Fl…" at bounding box center [292, 600] width 148 height 48
drag, startPoint x: 396, startPoint y: 368, endPoint x: 447, endPoint y: 406, distance: 63.6
click at [447, 406] on li "Remote Keyless Entry w/Integrated Key Transmitter, 2 Door Curb/Courtesy, Illumi…" at bounding box center [461, 393] width 148 height 59
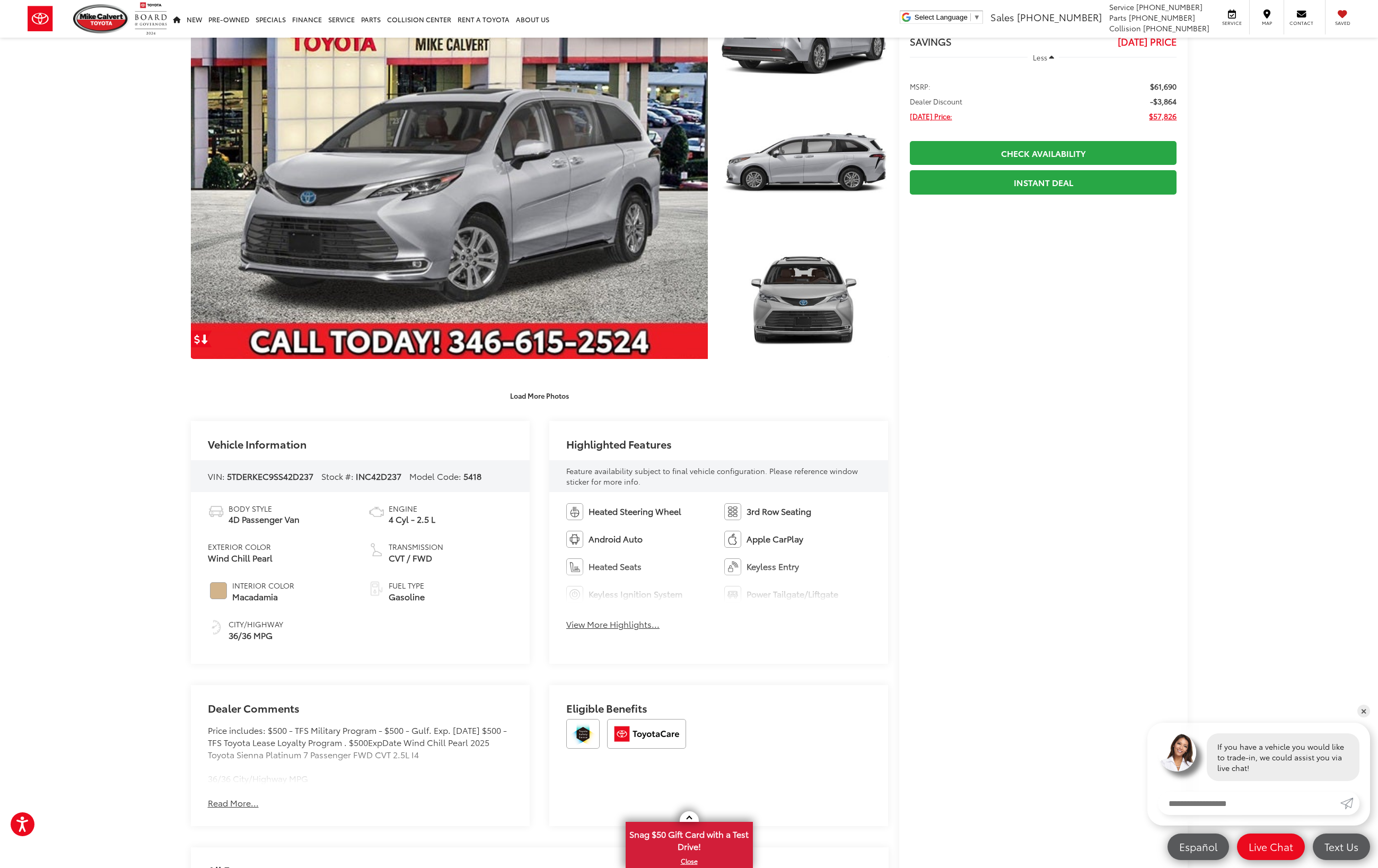
scroll to position [0, 0]
